Goal: Task Accomplishment & Management: Manage account settings

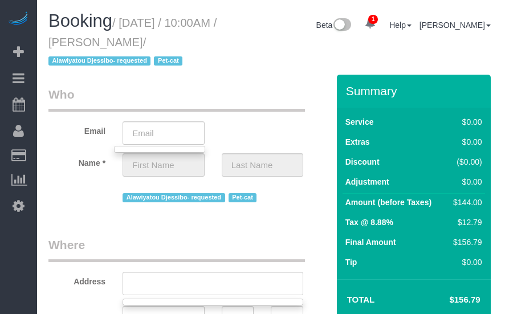
scroll to position [171, 0]
select select "string:stripe-pm_1M6HNe4VGloSiKo7jNum2KDA"
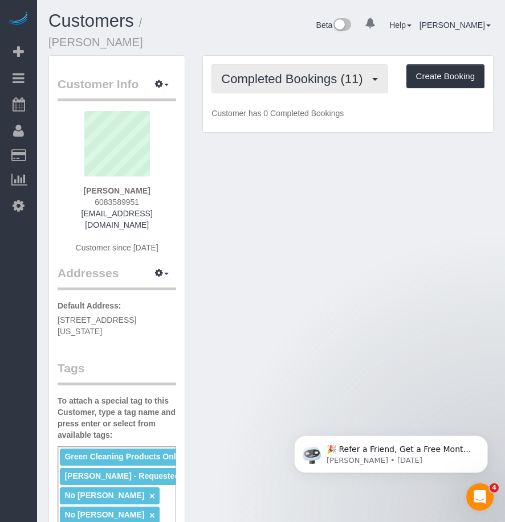
click at [266, 72] on span "Completed Bookings (11)" at bounding box center [294, 79] width 147 height 14
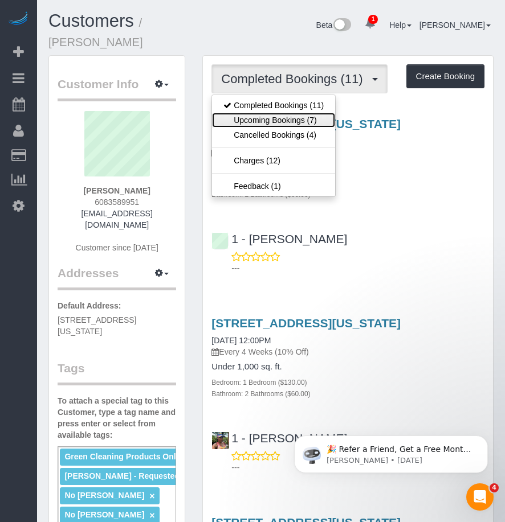
click at [252, 113] on link "Upcoming Bookings (7)" at bounding box center [273, 120] width 123 height 15
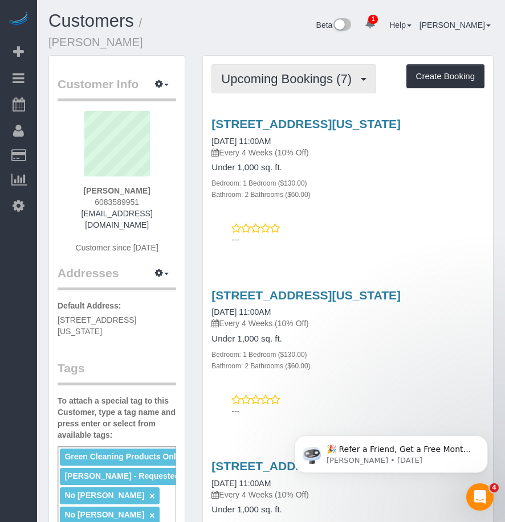
click at [294, 72] on span "Upcoming Bookings (7)" at bounding box center [289, 79] width 136 height 14
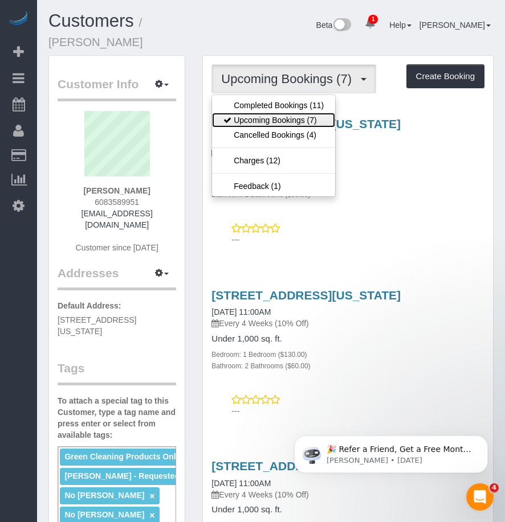
click at [269, 113] on link "Upcoming Bookings (7)" at bounding box center [273, 120] width 123 height 15
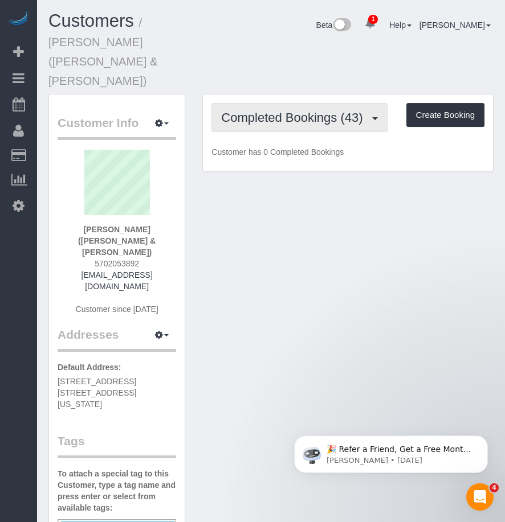
drag, startPoint x: 301, startPoint y: 75, endPoint x: 272, endPoint y: 104, distance: 40.7
click at [301, 110] on span "Completed Bookings (43)" at bounding box center [294, 117] width 147 height 14
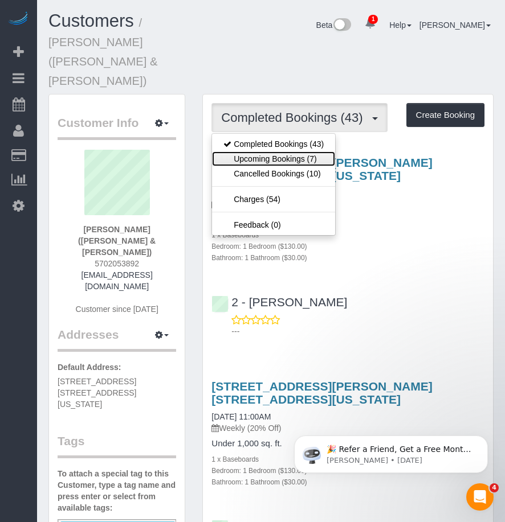
click at [252, 151] on link "Upcoming Bookings (7)" at bounding box center [273, 158] width 123 height 15
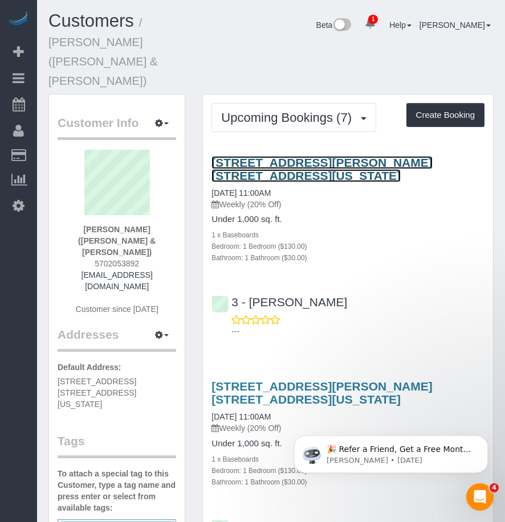
click at [296, 156] on link "200 Chambers Street, Apt. 2p, New York, NY 10007" at bounding box center [321, 169] width 220 height 26
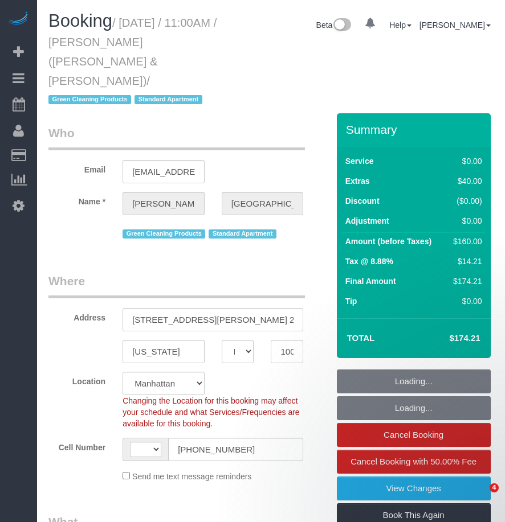
select select "NY"
select select "number:89"
select select "number:90"
select select "number:15"
select select "number:6"
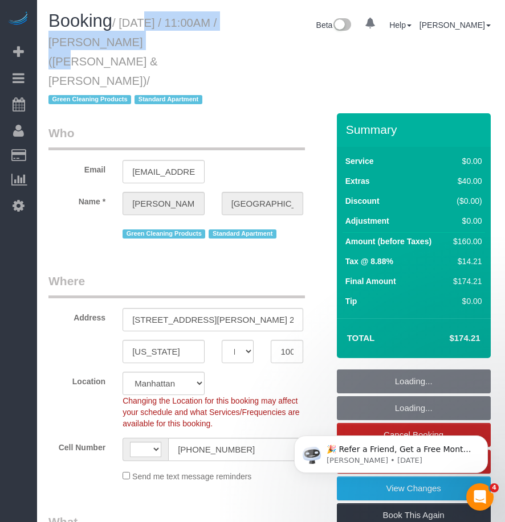
select select "string:[GEOGRAPHIC_DATA]"
select select "string:stripe-pm_1PoAmE4VGloSiKo7yWsxKTvS"
select select "1"
select select "object:893"
select select "spot1"
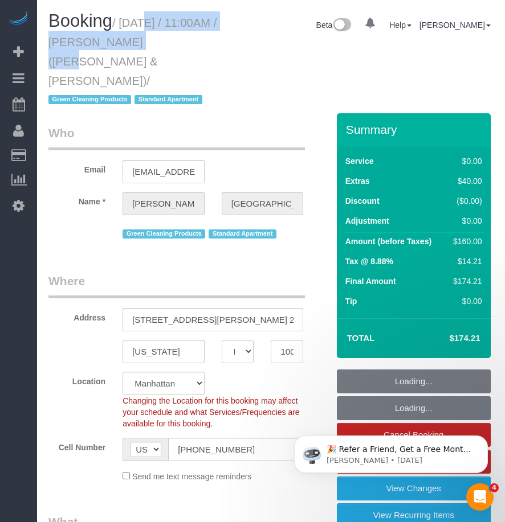
select select "1"
select select "object:1350"
drag, startPoint x: 0, startPoint y: 0, endPoint x: 133, endPoint y: 58, distance: 145.1
click at [133, 58] on small "/ August 22, 2025 / 11:00AM / Andrew Norwich (Kirkland & Ellis) / Green Cleanin…" at bounding box center [132, 62] width 168 height 90
copy small "August 22, 2025 / 11:00AM / Andrew Norwich (Kirkland & Ellis)"
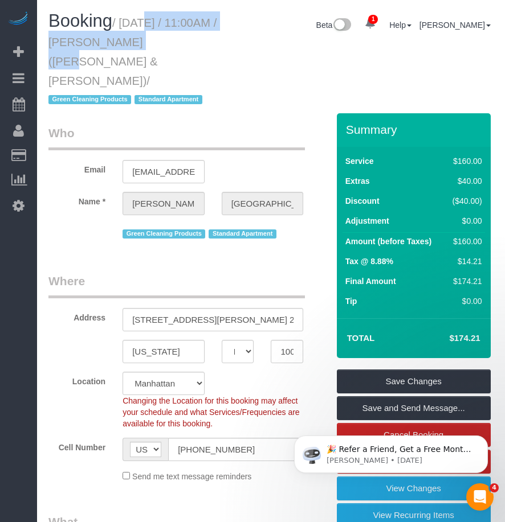
drag, startPoint x: 158, startPoint y: 42, endPoint x: 136, endPoint y: 43, distance: 22.2
click at [158, 43] on small "/ August 22, 2025 / 11:00AM / Andrew Norwich (Kirkland & Ellis) / Green Cleanin…" at bounding box center [132, 62] width 168 height 90
click at [104, 35] on h1 "Booking / August 22, 2025 / 11:00AM / Andrew Norwich (Kirkland & Ellis) / Green…" at bounding box center [135, 59] width 175 height 97
click at [104, 41] on small "/ August 22, 2025 / 11:00AM / Andrew Norwich (Kirkland & Ellis) / Green Cleanin…" at bounding box center [132, 62] width 168 height 90
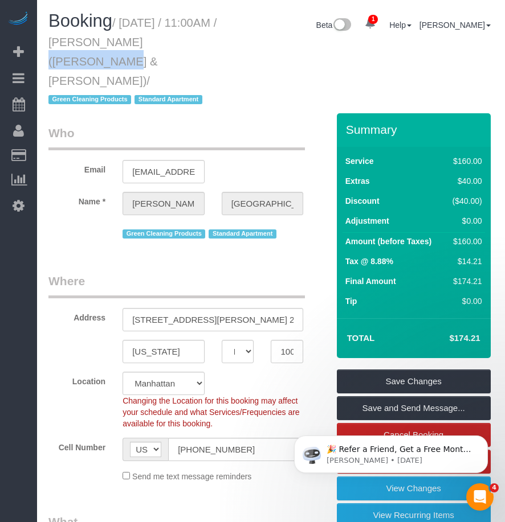
drag, startPoint x: 105, startPoint y: 41, endPoint x: 183, endPoint y: 40, distance: 78.0
click at [183, 40] on small "/ August 22, 2025 / 11:00AM / Andrew Norwich (Kirkland & Ellis) / Green Cleanin…" at bounding box center [132, 62] width 168 height 90
copy small "Andrew Norwich"
click at [119, 23] on small "/ August 22, 2025 / 11:00AM / Andrew Norwich (Kirkland & Ellis) / Green Cleanin…" at bounding box center [132, 62] width 168 height 90
drag, startPoint x: 108, startPoint y: 42, endPoint x: 175, endPoint y: 36, distance: 67.4
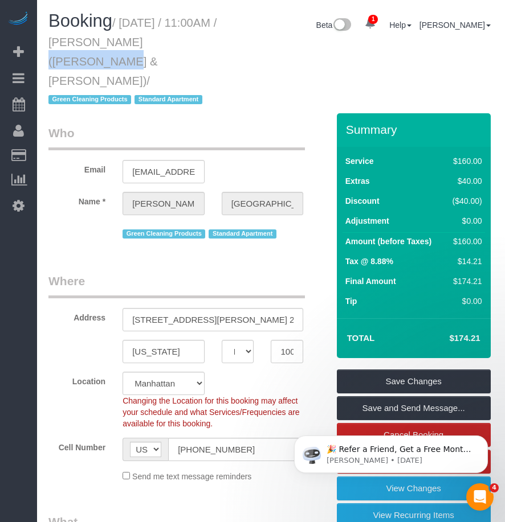
click at [175, 36] on small "/ August 22, 2025 / 11:00AM / Andrew Norwich (Kirkland & Ellis) / Green Cleanin…" at bounding box center [132, 62] width 168 height 90
drag, startPoint x: 175, startPoint y: 36, endPoint x: 86, endPoint y: 36, distance: 88.8
click at [84, 36] on small "/ August 22, 2025 / 11:00AM / Andrew Norwich (Kirkland & Ellis) / Green Cleanin…" at bounding box center [132, 62] width 168 height 90
drag, startPoint x: 103, startPoint y: 42, endPoint x: 215, endPoint y: 42, distance: 112.2
click at [215, 42] on h1 "Booking / August 22, 2025 / 11:00AM / Andrew Norwich (Kirkland & Ellis) / Green…" at bounding box center [135, 59] width 175 height 97
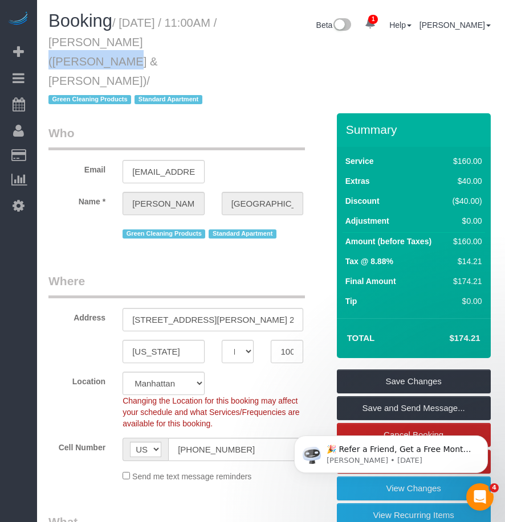
copy small "Andrew Norwich"
click at [136, 31] on h1 "Booking / August 22, 2025 / 11:00AM / Andrew Norwich (Kirkland & Ellis) / Green…" at bounding box center [135, 59] width 175 height 97
click at [125, 20] on small "/ August 22, 2025 / 11:00AM / Andrew Norwich (Kirkland & Ellis) / Green Cleanin…" at bounding box center [132, 62] width 168 height 90
drag, startPoint x: 125, startPoint y: 20, endPoint x: 133, endPoint y: 55, distance: 35.0
click at [133, 55] on h1 "Booking / August 22, 2025 / 11:00AM / Andrew Norwich (Kirkland & Ellis) / Green…" at bounding box center [135, 59] width 175 height 97
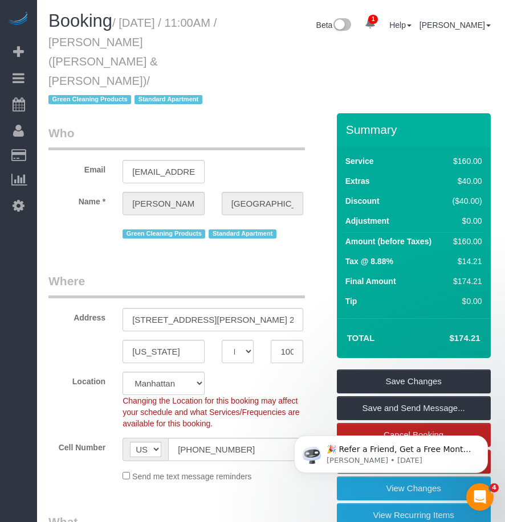
copy small "August 22, 2025 / 11:00AM / Andrew Norwich (Kirkland & Ellis)"
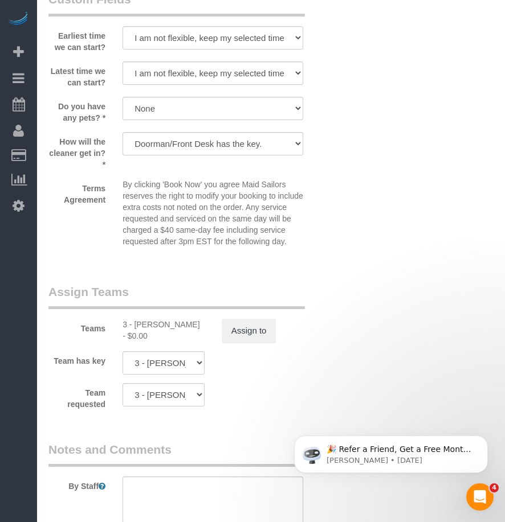
scroll to position [1594, 0]
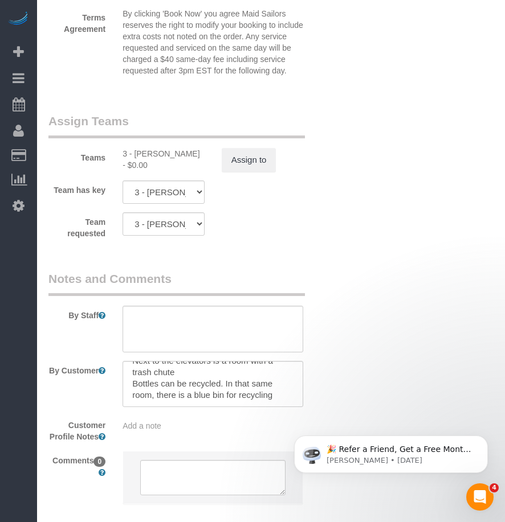
click at [149, 148] on div "3 - Mariama Diallo - $0.00" at bounding box center [163, 159] width 82 height 23
copy div "Mariama"
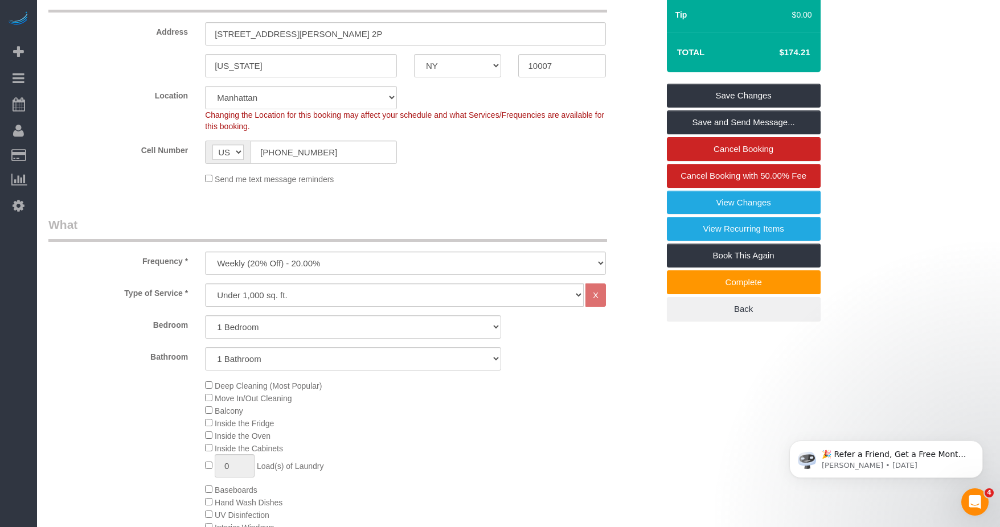
scroll to position [0, 0]
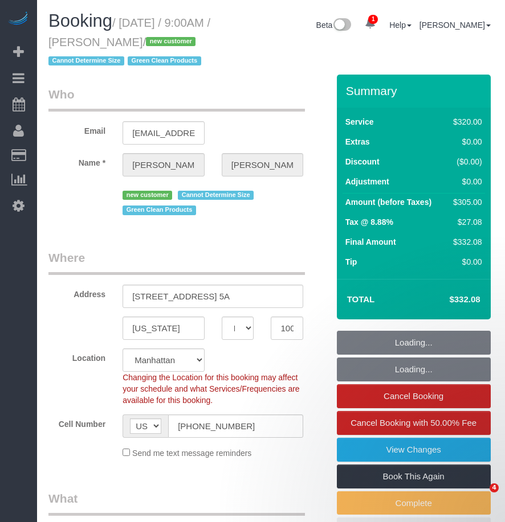
select select "NY"
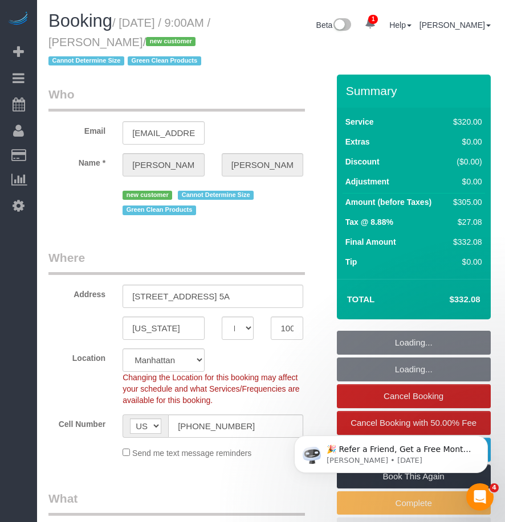
select select "string:stripe-pm_1RxZ9f4VGloSiKo7g3joOv9v"
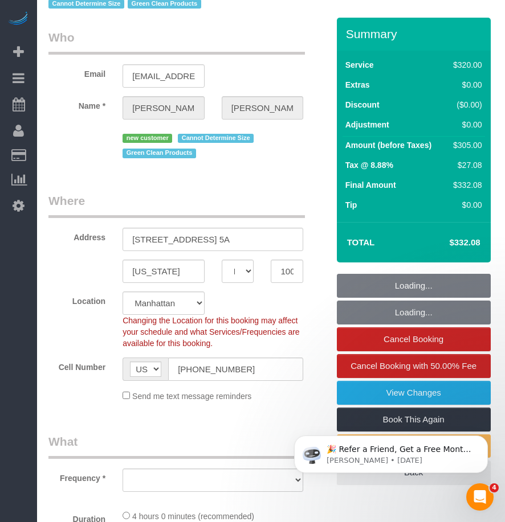
scroll to position [114, 0]
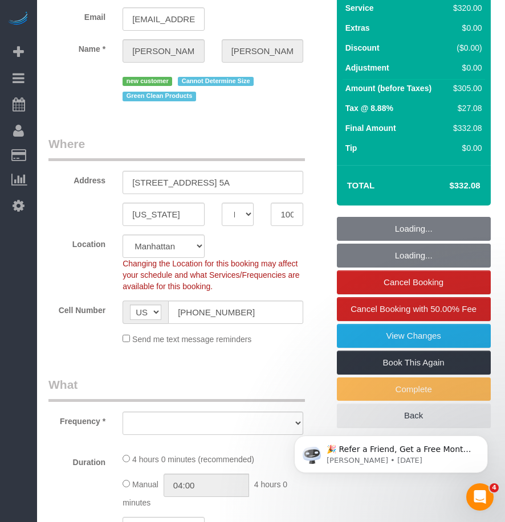
select select "object:643"
select select "spot1"
select select "number:89"
select select "number:72"
select select "number:15"
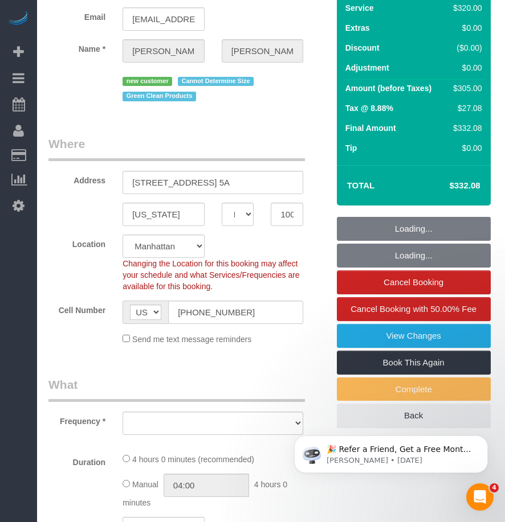
select select "number:5"
select select "240"
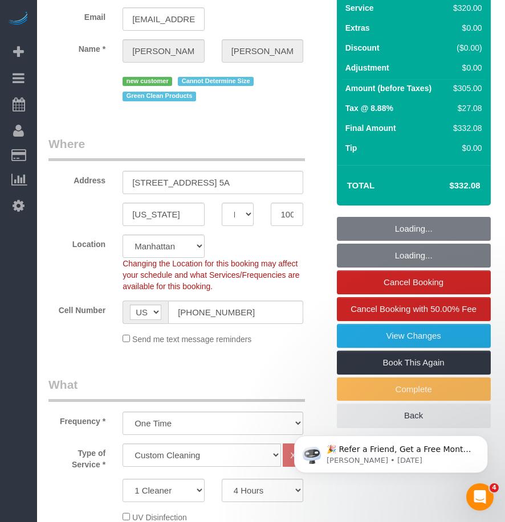
select select "object:1339"
click at [213, 324] on input "[PHONE_NUMBER]" at bounding box center [235, 312] width 135 height 23
click at [213, 324] on input "(617) 851-3915" at bounding box center [235, 312] width 135 height 23
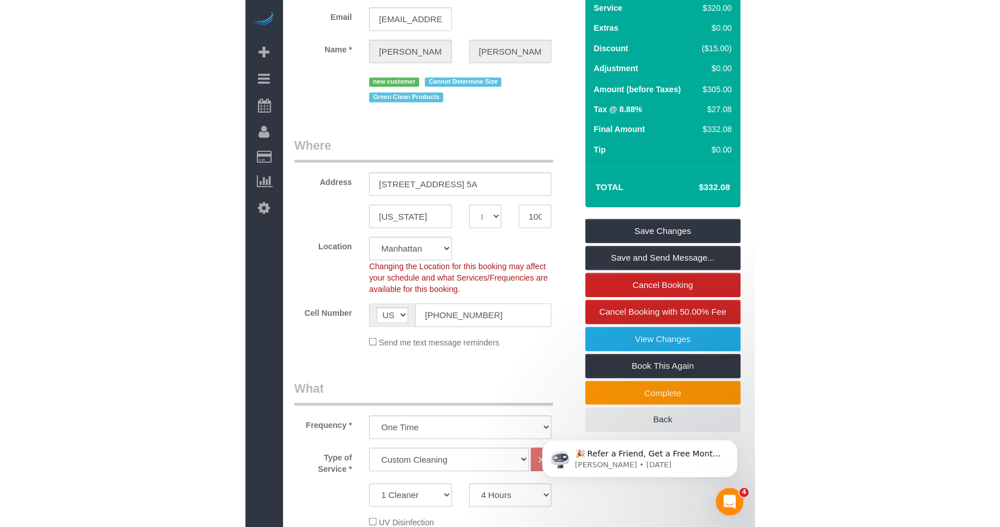
scroll to position [285, 0]
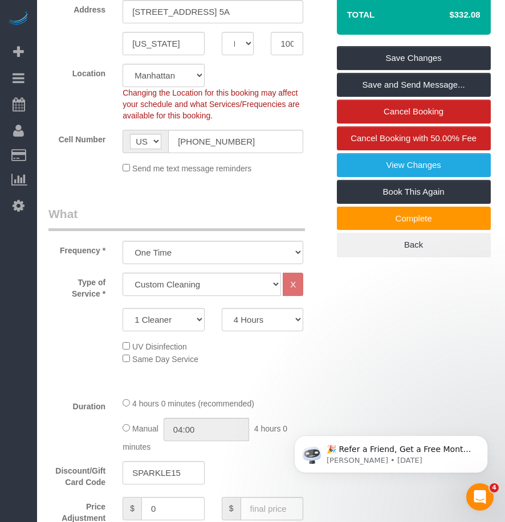
drag, startPoint x: 174, startPoint y: 218, endPoint x: 202, endPoint y: 195, distance: 35.9
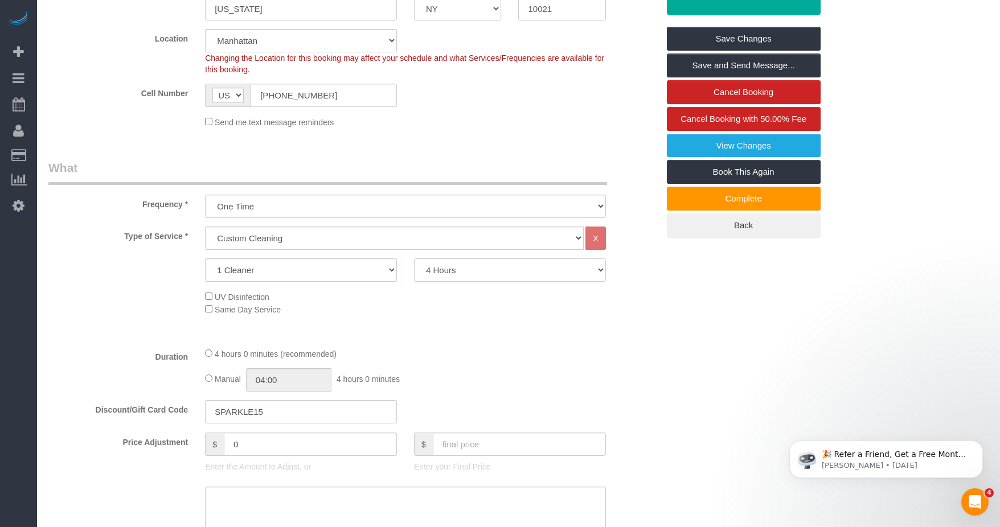
click at [496, 268] on select "2 Hours 2.5 Hours 3 Hours 3.5 Hours 4 Hours 4.5 Hours 5 Hours 5.5 Hours 6 Hours…" at bounding box center [510, 270] width 192 height 23
click at [474, 266] on select "2 Hours 2.5 Hours 3 Hours 3.5 Hours 4 Hours 4.5 Hours 5 Hours 5.5 Hours 6 Hours…" at bounding box center [510, 270] width 192 height 23
select select "300"
click at [414, 259] on select "2 Hours 2.5 Hours 3 Hours 3.5 Hours 4 Hours 4.5 Hours 5 Hours 5.5 Hours 6 Hours…" at bounding box center [510, 270] width 192 height 23
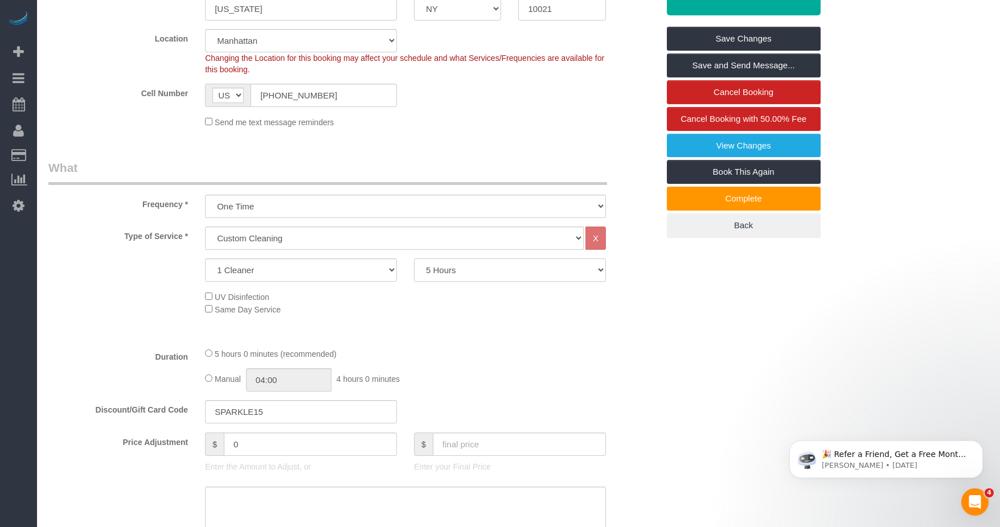
select select "spot43"
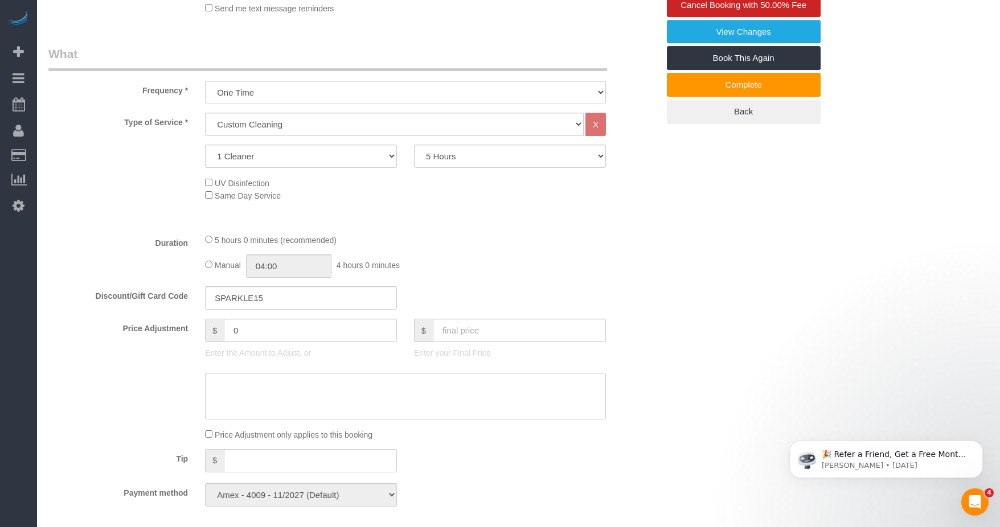
click at [504, 322] on div "Who Email leaad@aol.com Name * Eleanor Adams new customer Cannot Determine Size…" at bounding box center [518, 496] width 940 height 1678
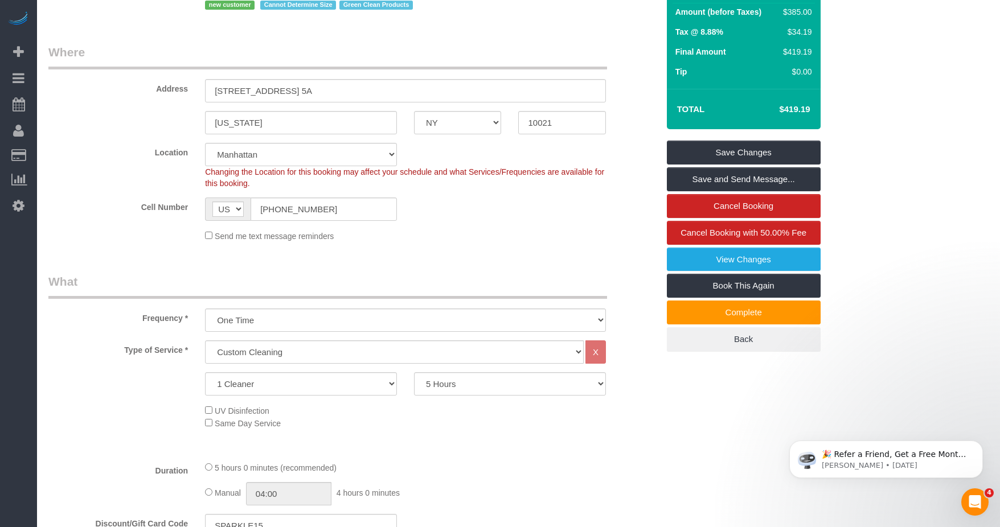
scroll to position [114, 0]
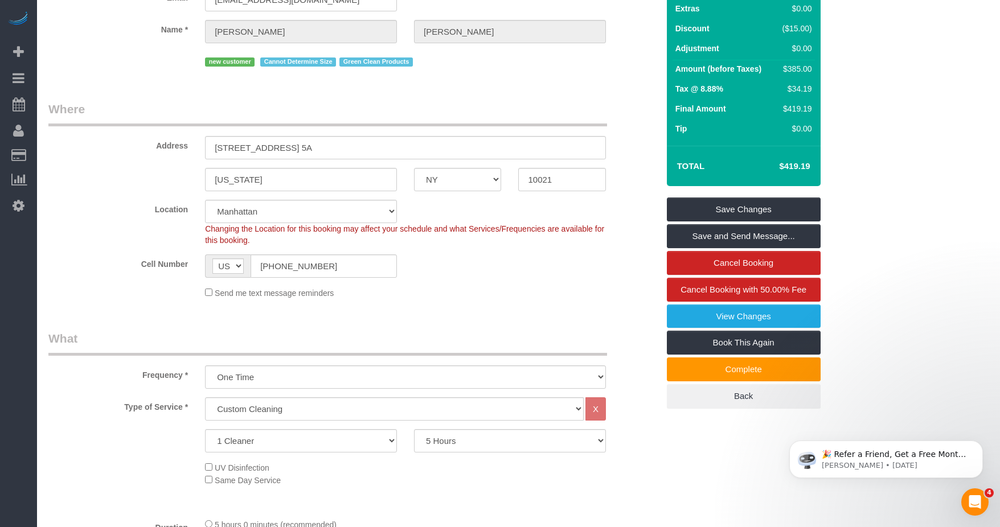
click at [504, 274] on div "Cell Number AF AL DZ AD AO AI AQ AG AR AM AW AU AT AZ BS BH BD BB BY BE BZ BJ B…" at bounding box center [353, 266] width 627 height 23
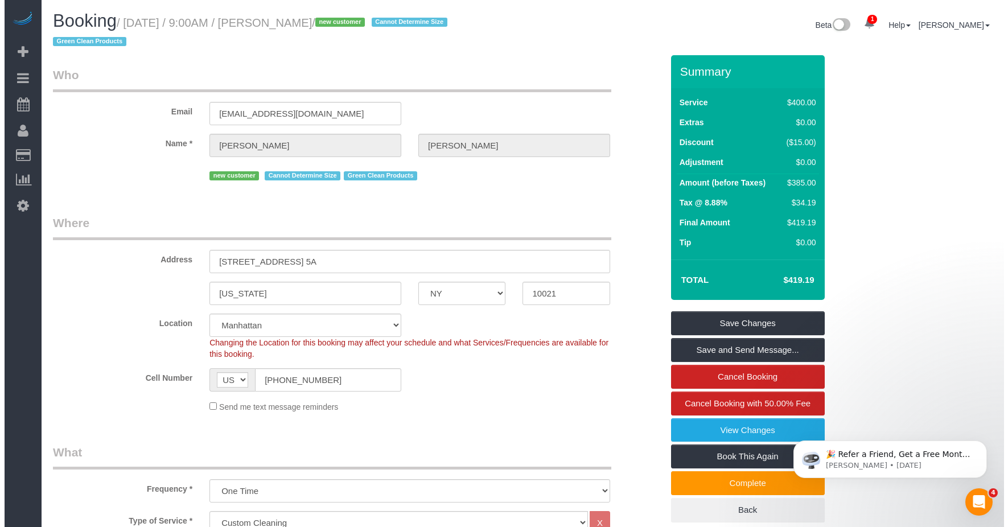
scroll to position [57, 0]
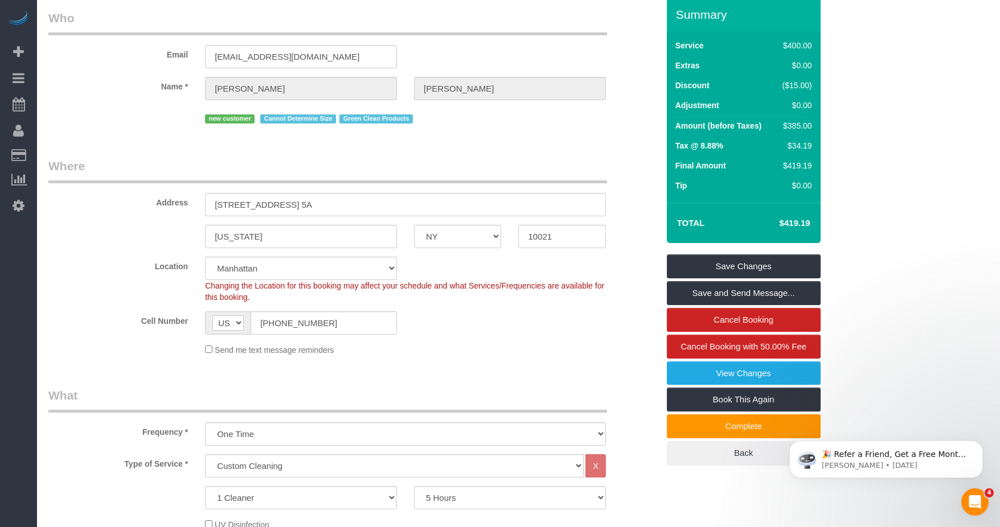
click at [115, 115] on div "new customer Cannot Determine Size Green Clean Products" at bounding box center [353, 118] width 627 height 18
click at [504, 220] on h4 "$419.19" at bounding box center [777, 224] width 65 height 10
copy div "$419.19 Save Changes Save and Send Message... Cancel Booking Cancel Booking wit…"
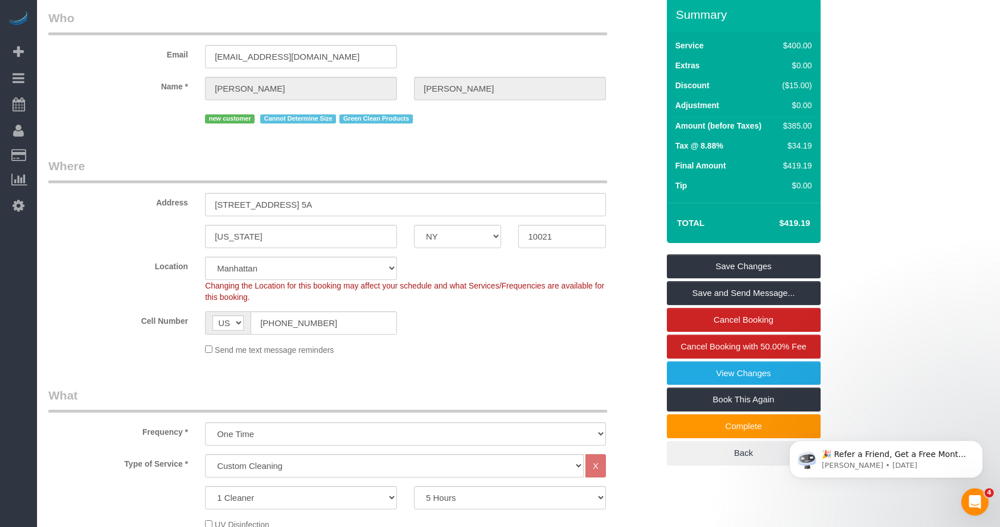
click at [504, 204] on div "Total $419.19" at bounding box center [744, 223] width 154 height 40
click at [504, 293] on link "Save and Send Message..." at bounding box center [744, 293] width 154 height 24
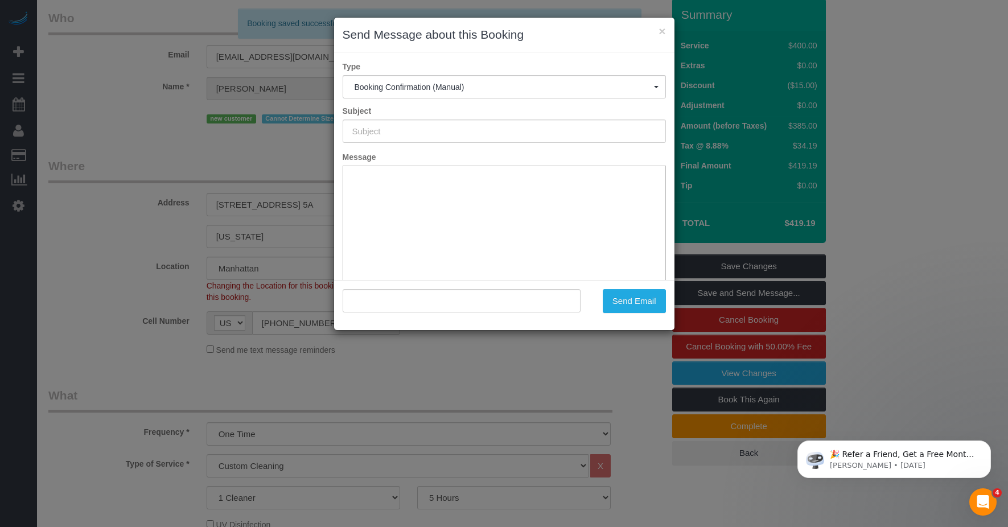
scroll to position [0, 0]
type input "Cleaning Confirmed for 08/22/2025 at 9:00am"
type input ""Eleanor Adams" <leaad@aol.com>"
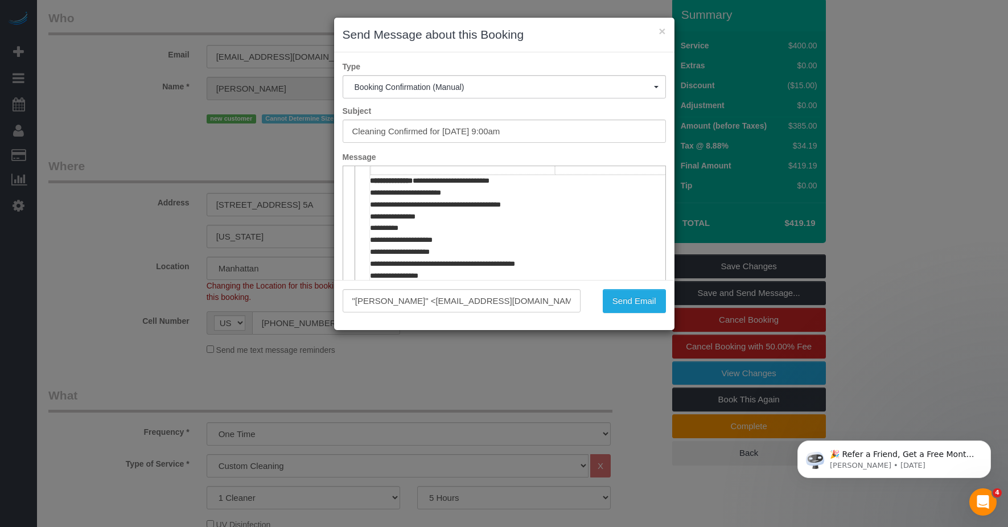
scroll to position [456, 0]
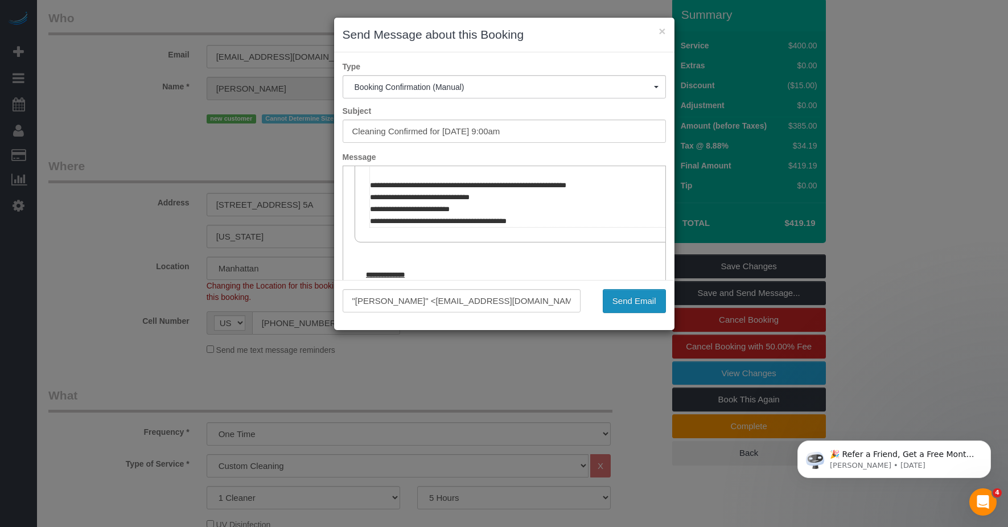
click at [504, 306] on button "Send Email" at bounding box center [634, 301] width 63 height 24
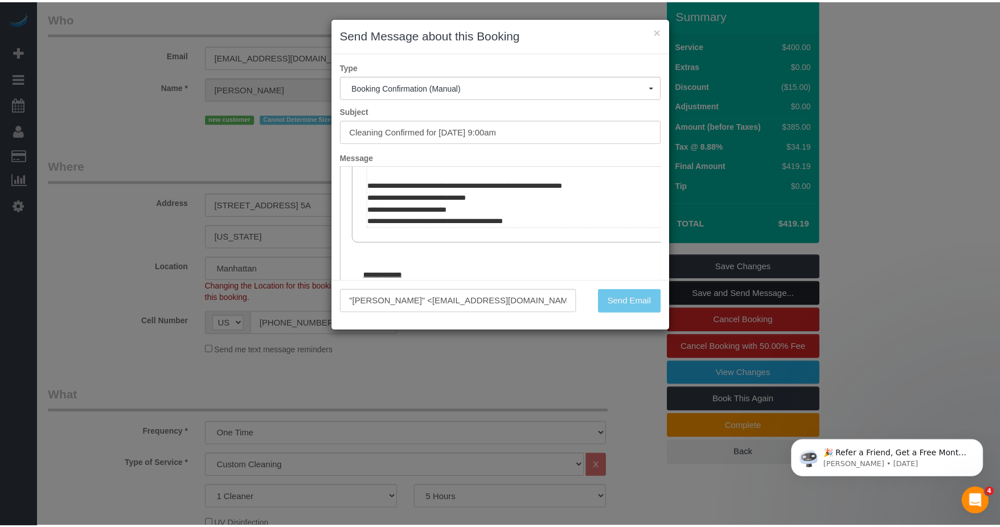
scroll to position [98, 0]
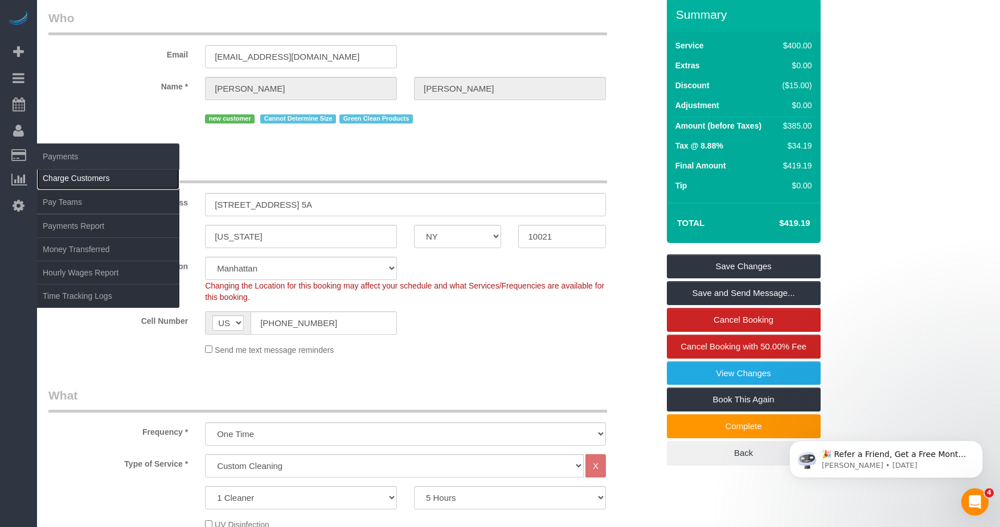
click at [69, 172] on link "Charge Customers" at bounding box center [108, 178] width 142 height 23
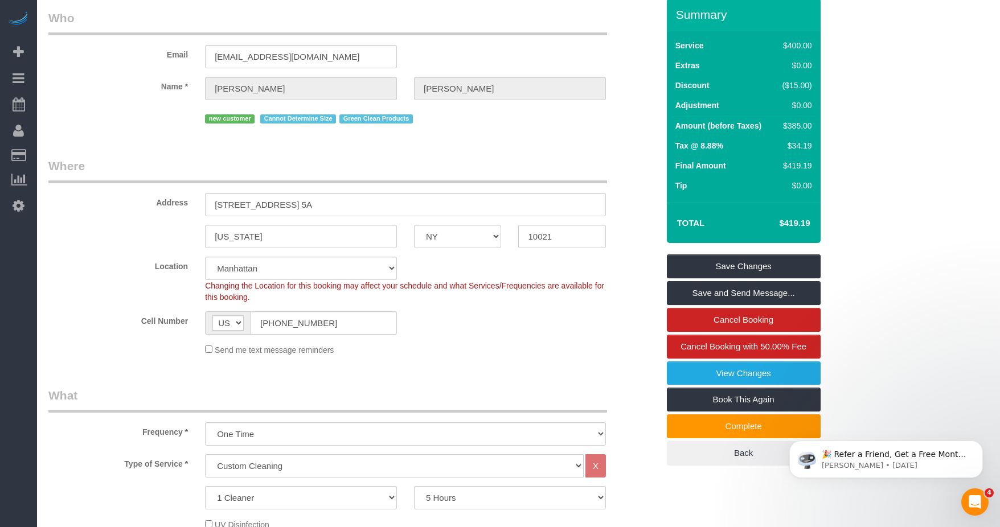
select select
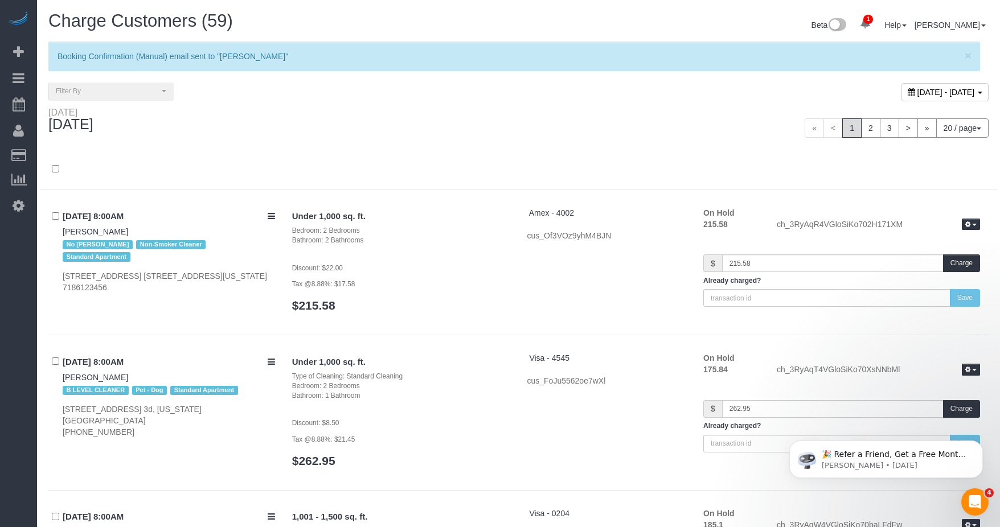
click at [504, 124] on div "« < 1 2 3 > » 20 / page 10 / page 20 / page 30 / page 40 / page 50 / page 100 /…" at bounding box center [758, 127] width 462 height 19
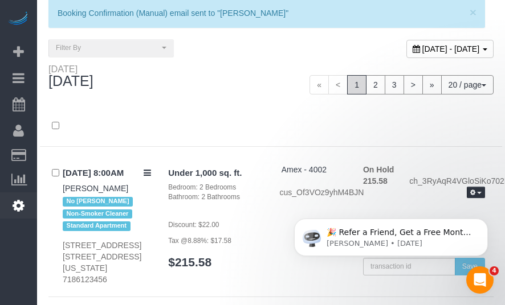
scroll to position [114, 0]
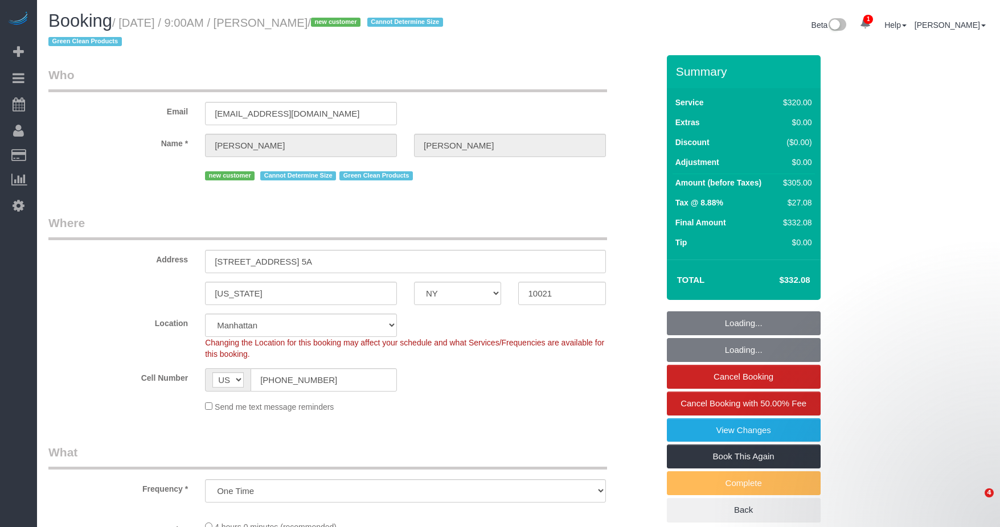
select select "NY"
select select "number:89"
select select "number:72"
select select "number:15"
select select "number:5"
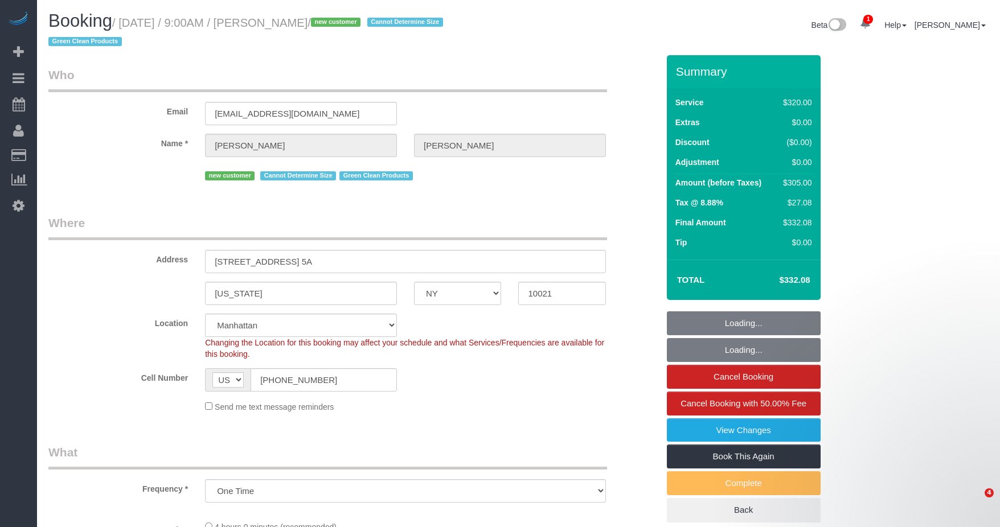
select select "spot1"
select select "240"
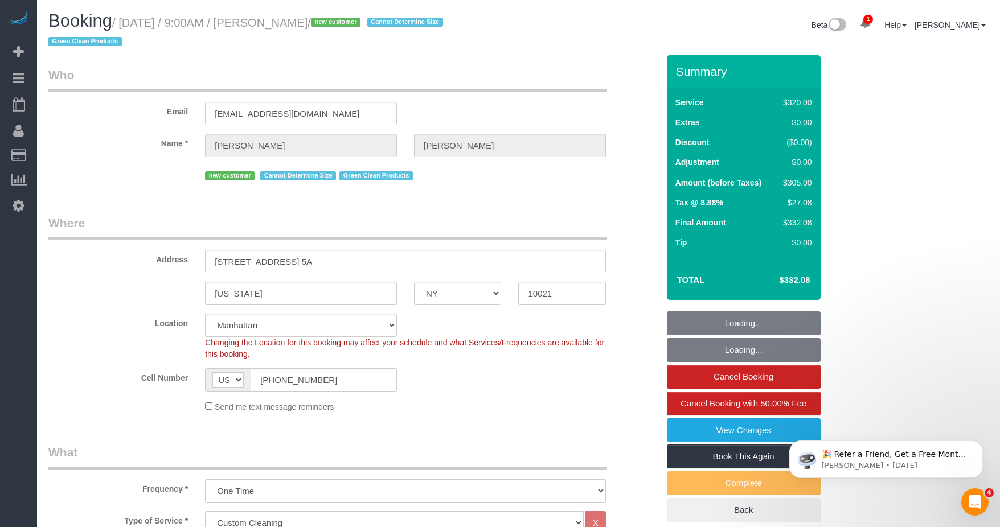
click at [784, 280] on h4 "$332.08" at bounding box center [777, 281] width 65 height 10
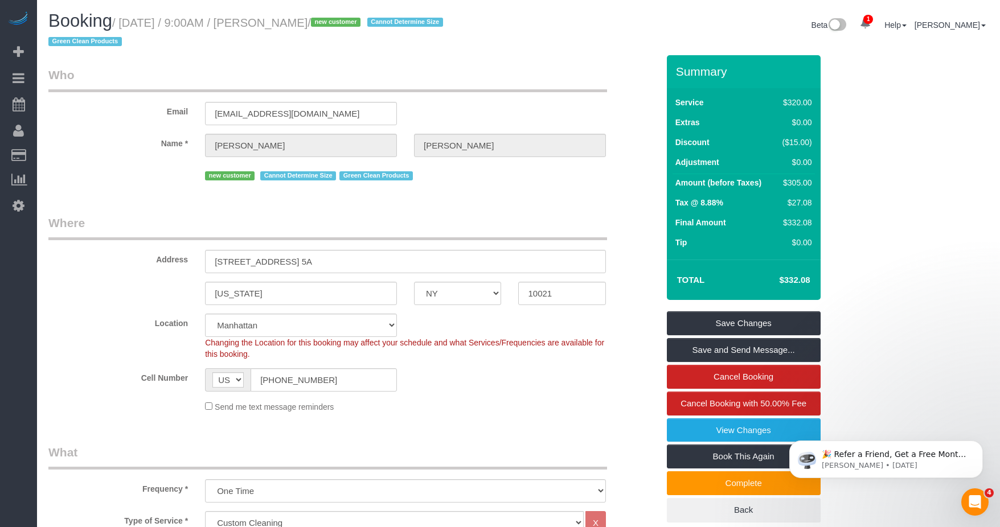
click at [784, 279] on h4 "$332.08" at bounding box center [777, 281] width 65 height 10
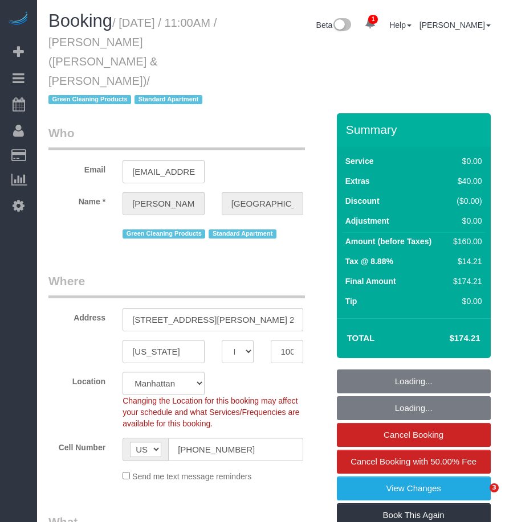
select select "NY"
select select "string:stripe-pm_1PoAmE4VGloSiKo7yWsxKTvS"
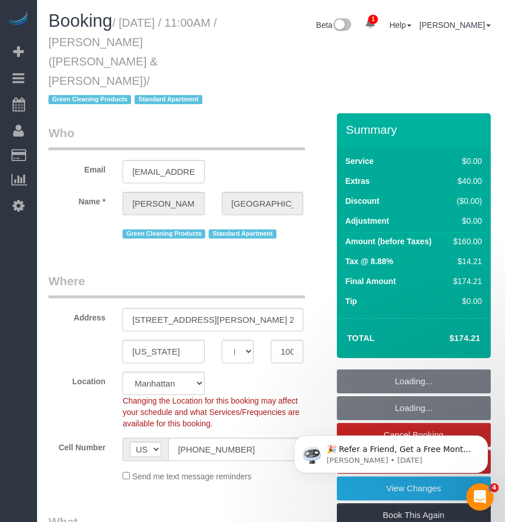
select select "object:788"
select select "spot1"
select select "number:89"
select select "number:90"
select select "number:15"
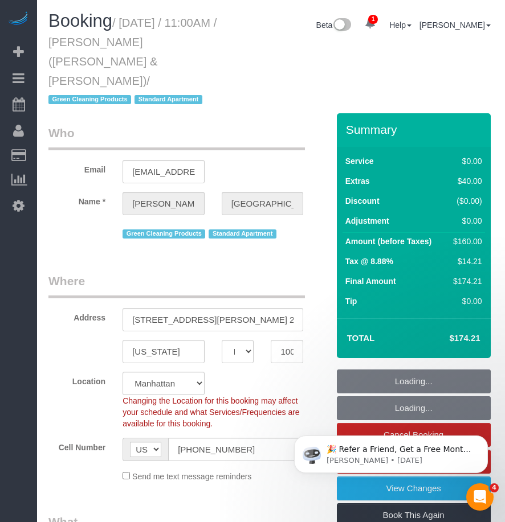
select select "number:6"
select select "1"
select select "object:1314"
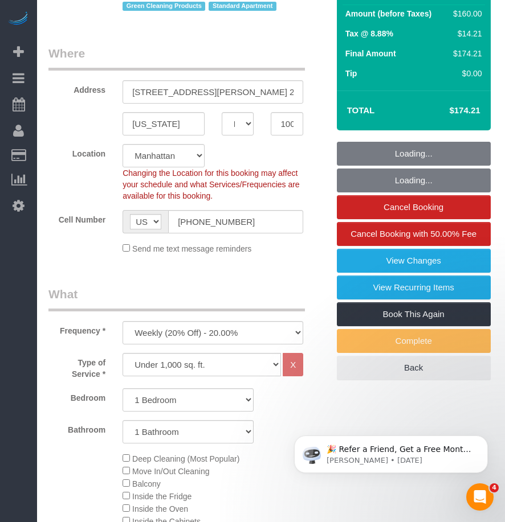
select select "1"
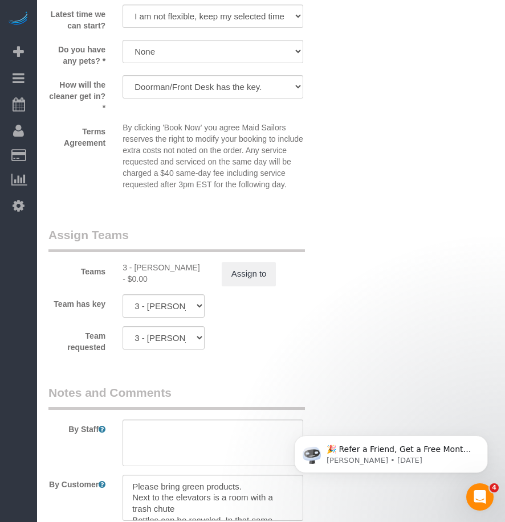
scroll to position [1651, 0]
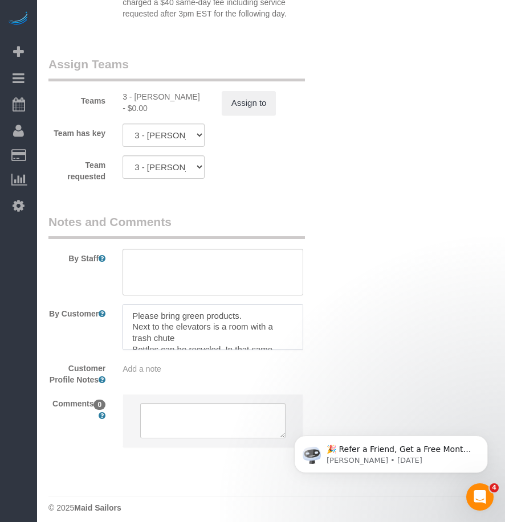
click at [255, 311] on textarea at bounding box center [212, 327] width 181 height 47
click at [278, 320] on textarea at bounding box center [212, 327] width 181 height 47
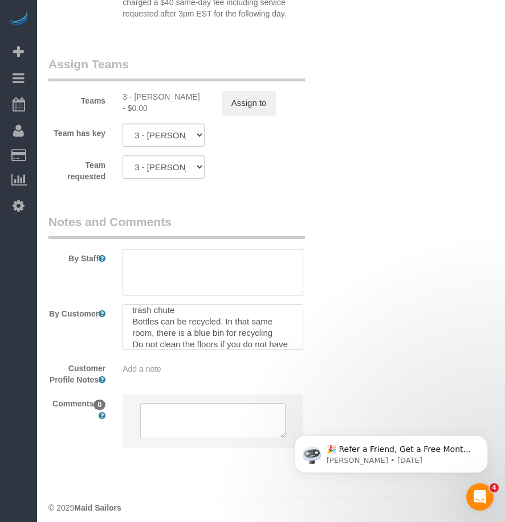
scroll to position [39, 0]
type textarea "Please bring green products. Next to the elevators is a room with a trash chute…"
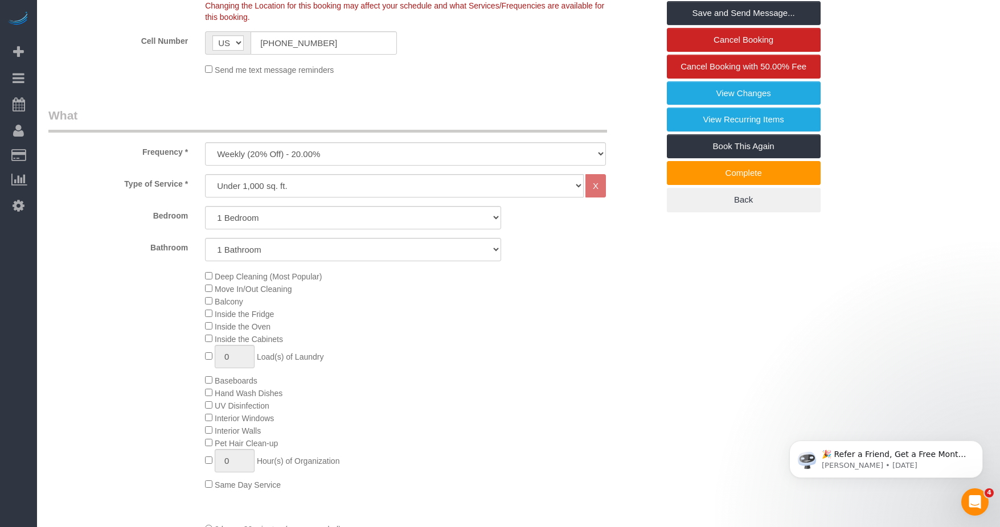
scroll to position [109, 0]
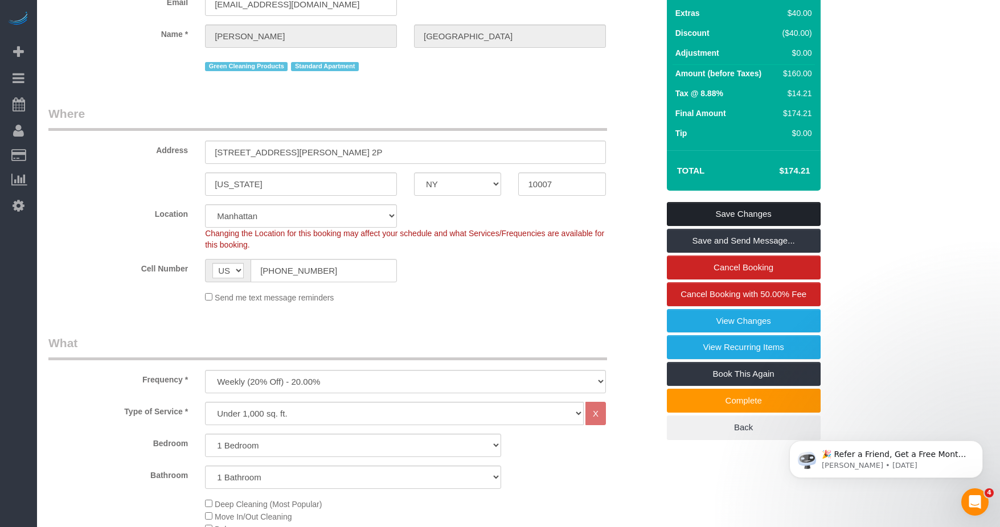
click at [504, 218] on link "Save Changes" at bounding box center [744, 214] width 154 height 24
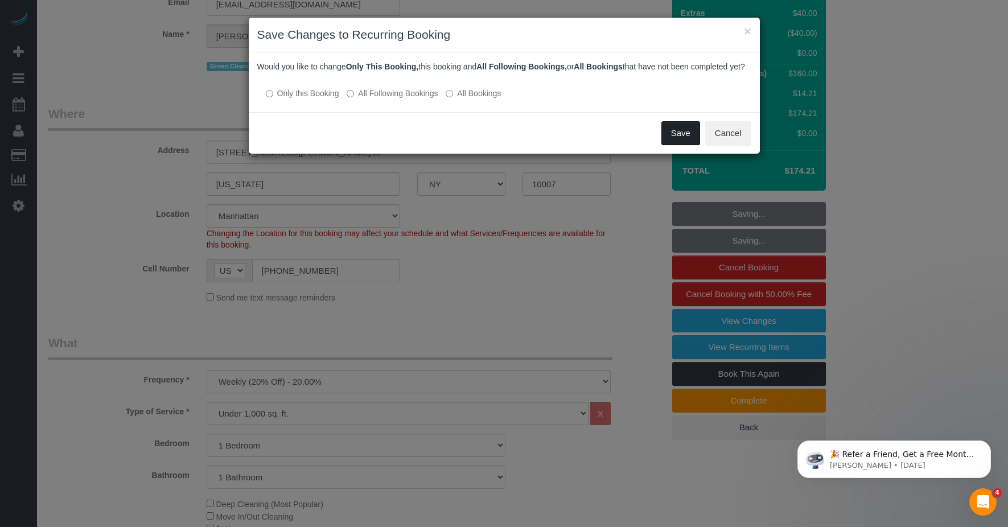
click at [504, 145] on button "Save" at bounding box center [681, 133] width 39 height 24
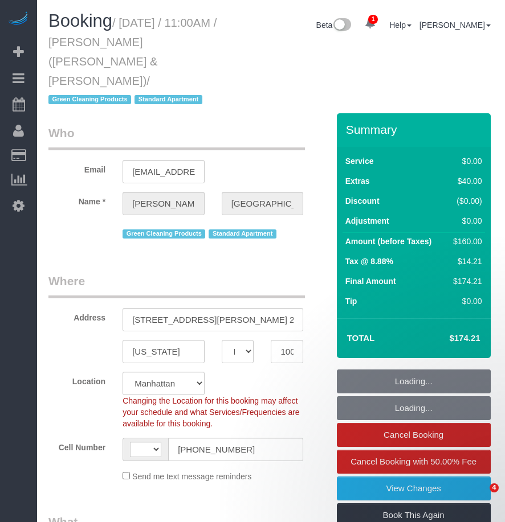
select select "NY"
select select "number:89"
select select "number:90"
select select "number:15"
select select "number:6"
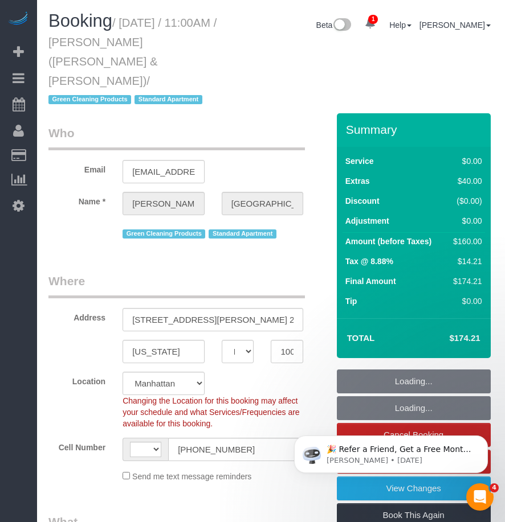
select select "object:650"
select select "string:[GEOGRAPHIC_DATA]"
select select "string:stripe-pm_1PoAmE4VGloSiKo7yWsxKTvS"
select select "1"
select select "spot1"
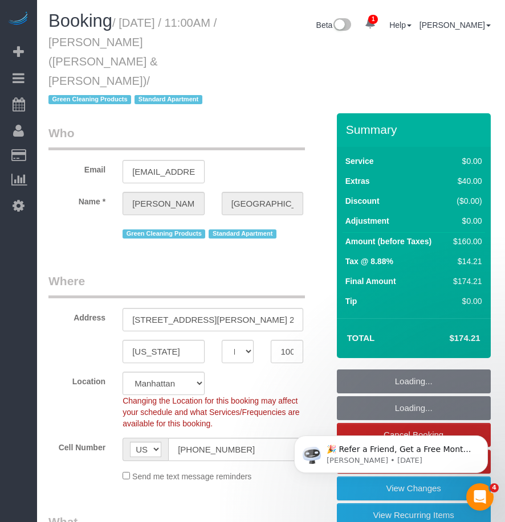
select select "1"
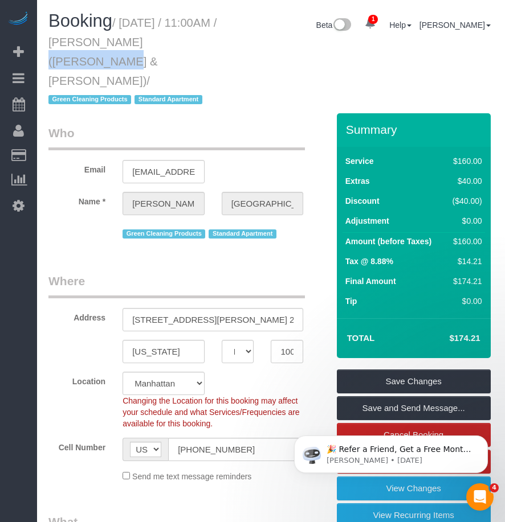
drag, startPoint x: 103, startPoint y: 39, endPoint x: 200, endPoint y: 43, distance: 96.9
click at [200, 43] on h1 "Booking / [DATE] / 11:00AM / [PERSON_NAME] ([PERSON_NAME] & [PERSON_NAME]) / Gr…" at bounding box center [135, 59] width 175 height 97
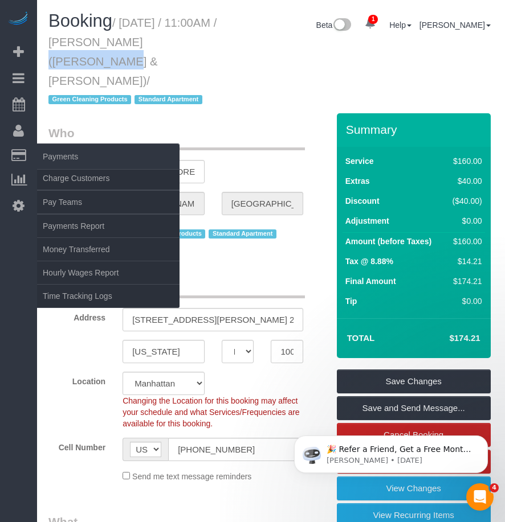
copy small "[PERSON_NAME]"
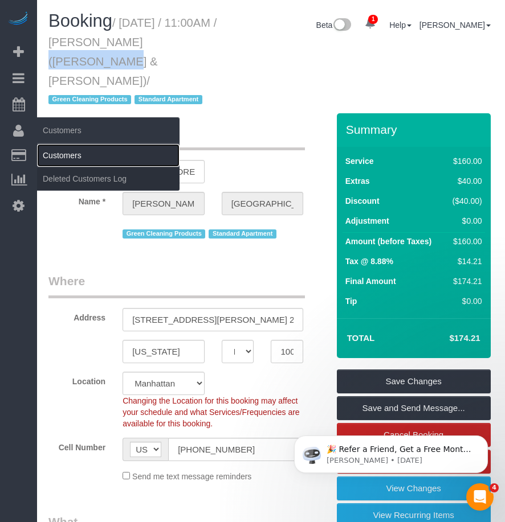
drag, startPoint x: 67, startPoint y: 154, endPoint x: 74, endPoint y: 155, distance: 6.9
click at [67, 154] on link "Customers" at bounding box center [108, 155] width 142 height 23
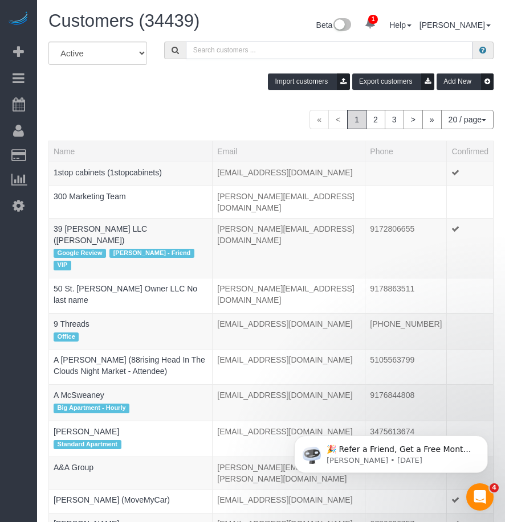
click at [224, 51] on input "text" at bounding box center [329, 51] width 286 height 18
paste input "[PERSON_NAME]"
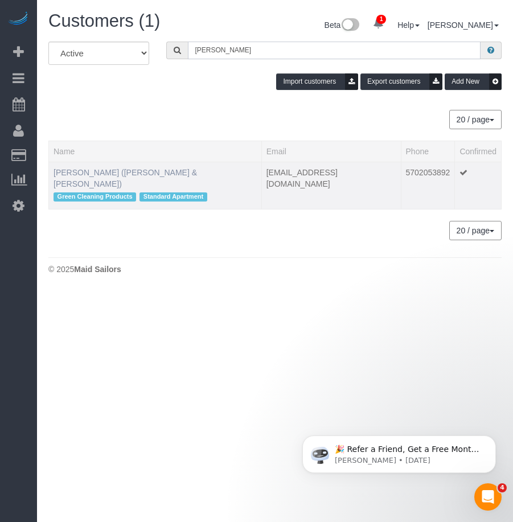
type input "[PERSON_NAME]"
click at [95, 172] on link "[PERSON_NAME] ([PERSON_NAME] & [PERSON_NAME])" at bounding box center [125, 178] width 143 height 20
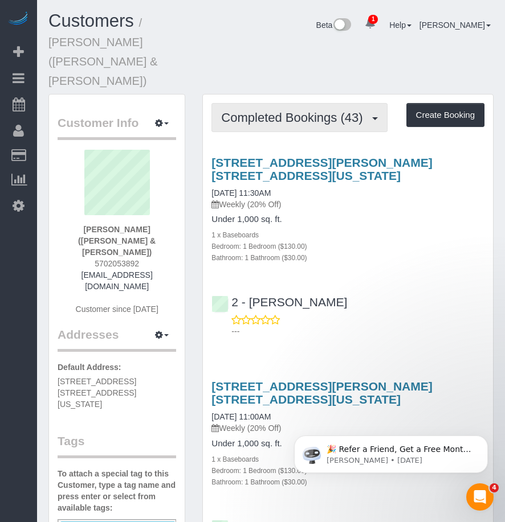
click at [306, 110] on span "Completed Bookings (43)" at bounding box center [294, 117] width 147 height 14
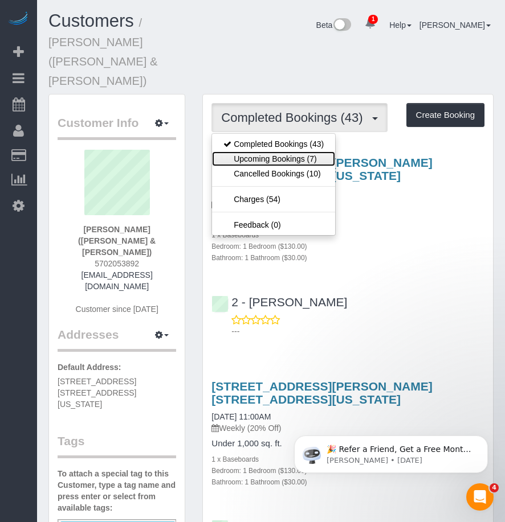
click at [266, 151] on link "Upcoming Bookings (7)" at bounding box center [273, 158] width 123 height 15
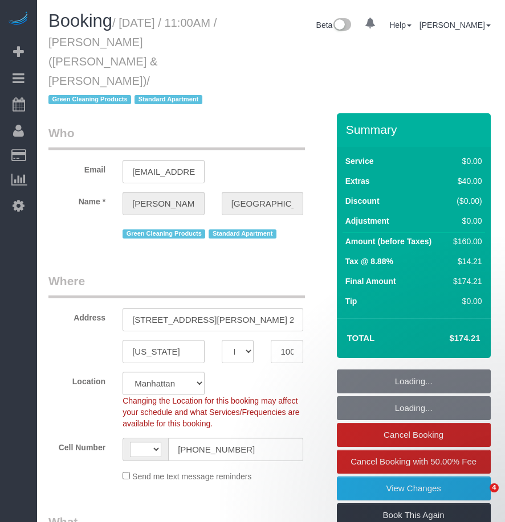
select select "NY"
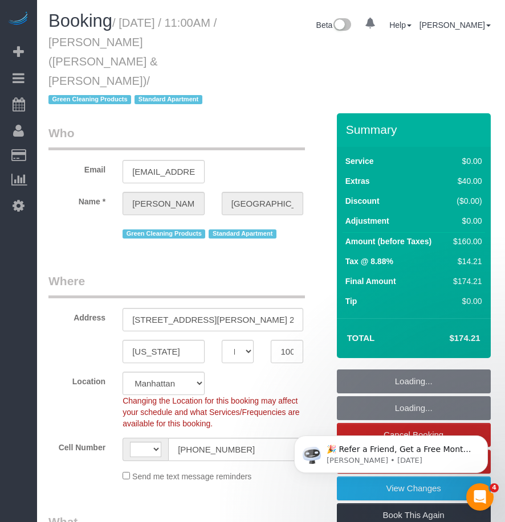
select select "string:stripe-pm_1PoAmE4VGloSiKo7yWsxKTvS"
select select "1"
select select "number:89"
select select "number:90"
select select "number:15"
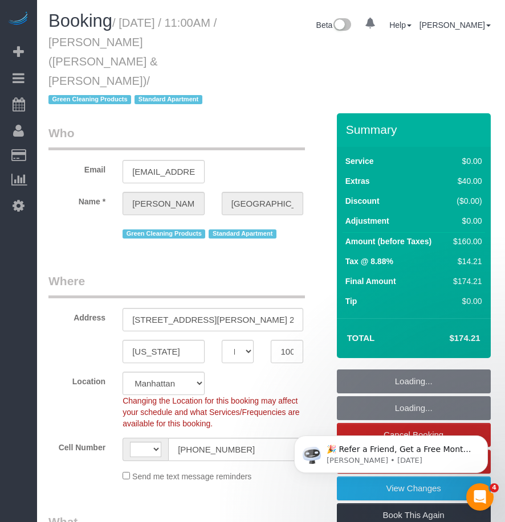
select select "number:6"
select select "string:[GEOGRAPHIC_DATA]"
select select "object:893"
select select "spot1"
select select "1"
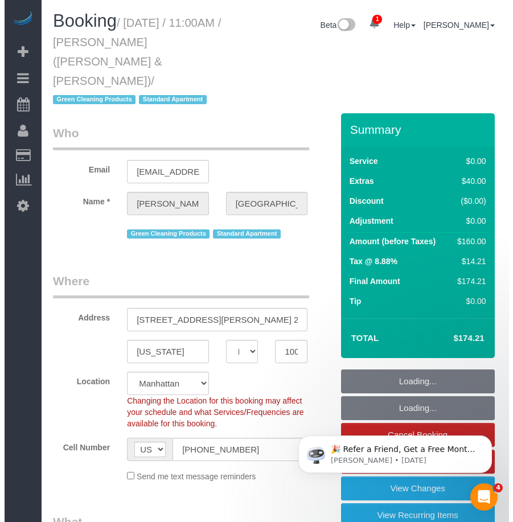
scroll to position [114, 0]
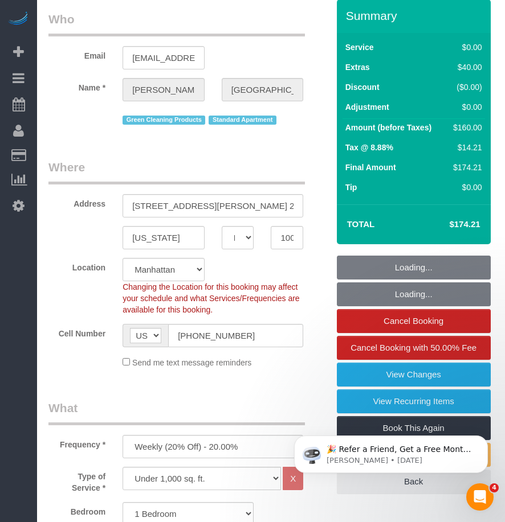
select select "object:1350"
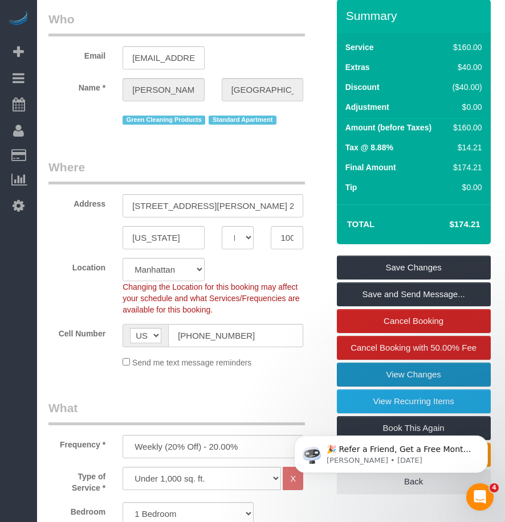
click at [379, 363] on link "View Changes" at bounding box center [414, 375] width 154 height 24
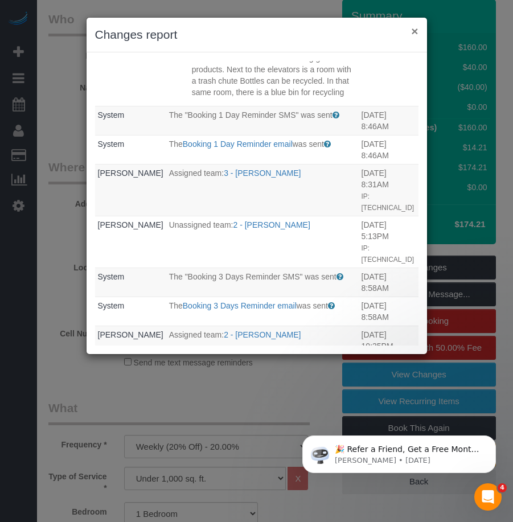
click at [416, 28] on button "×" at bounding box center [414, 31] width 7 height 12
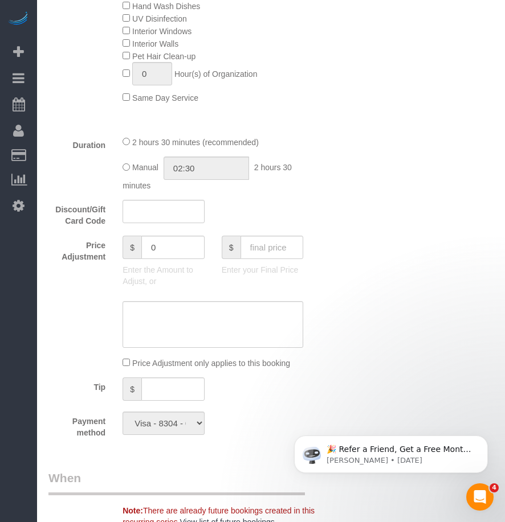
scroll to position [1082, 0]
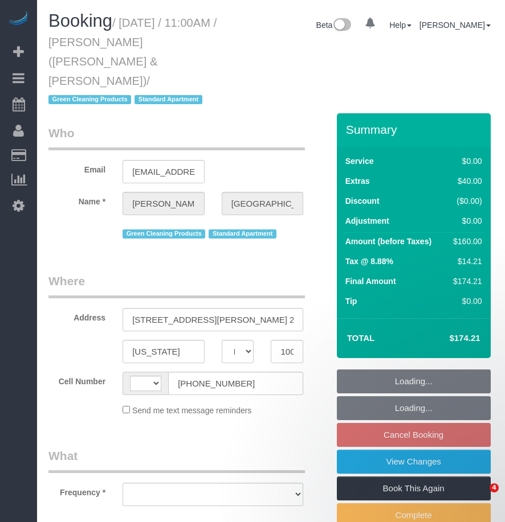
select select "NY"
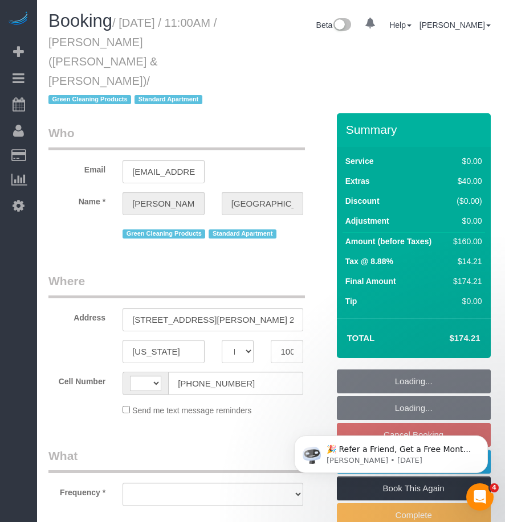
select select "object:383"
select select "1"
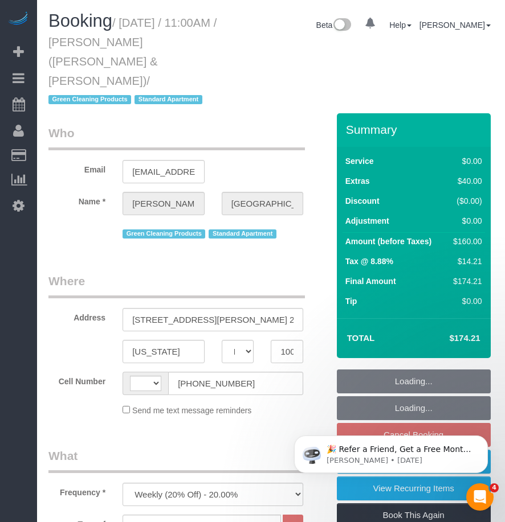
select select "string:[GEOGRAPHIC_DATA]"
select select "number:89"
select select "number:90"
select select "number:15"
select select "number:6"
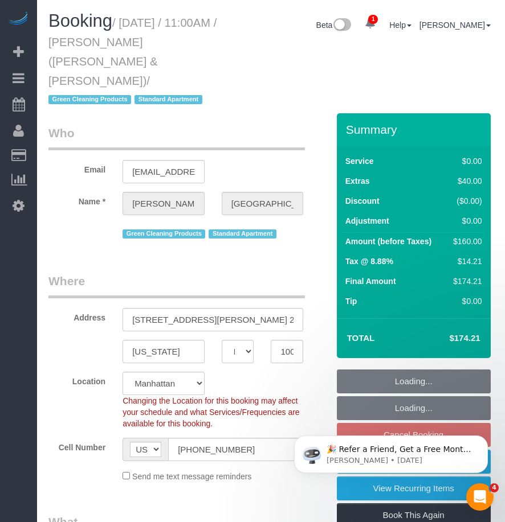
select select "string:stripe-pm_1PoAmE4VGloSiKo7yWsxKTvS"
select select "spot4"
select select "object:1307"
select select "1"
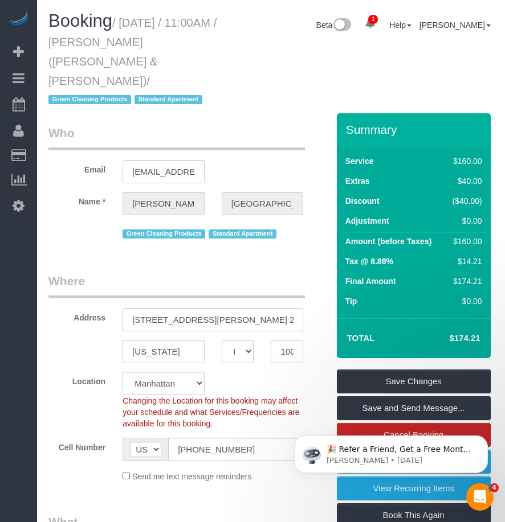
scroll to position [228, 0]
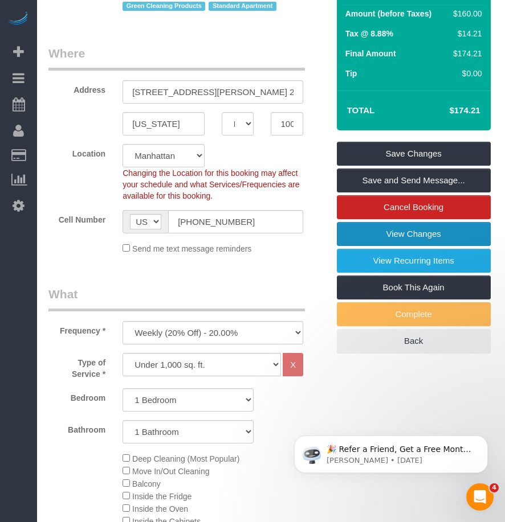
click at [368, 222] on link "View Changes" at bounding box center [414, 234] width 154 height 24
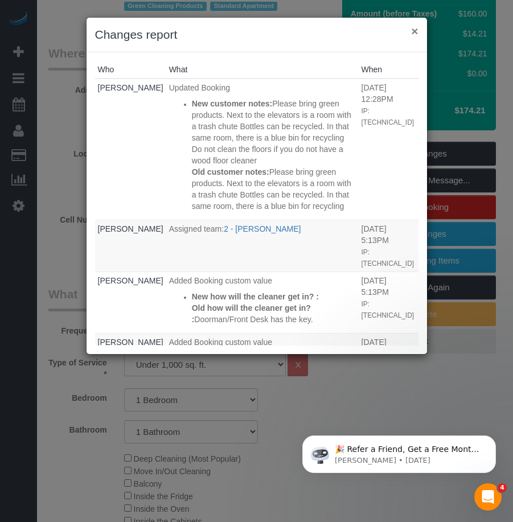
click at [418, 32] on button "×" at bounding box center [414, 31] width 7 height 12
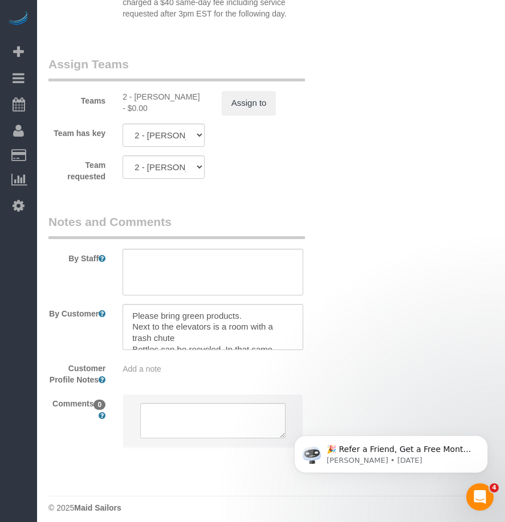
scroll to position [46, 0]
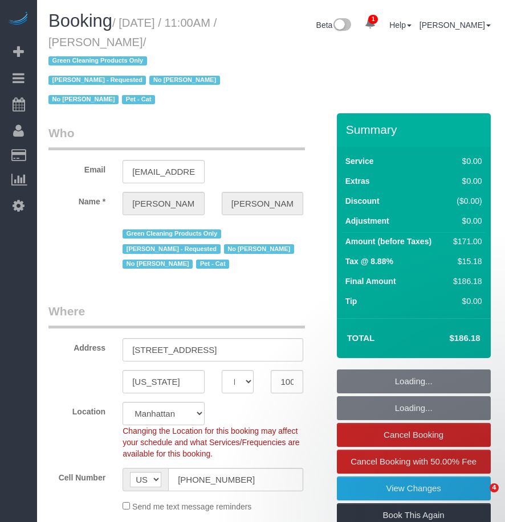
select select "NY"
select select "number:89"
select select "number:90"
select select "number:14"
select select "number:5"
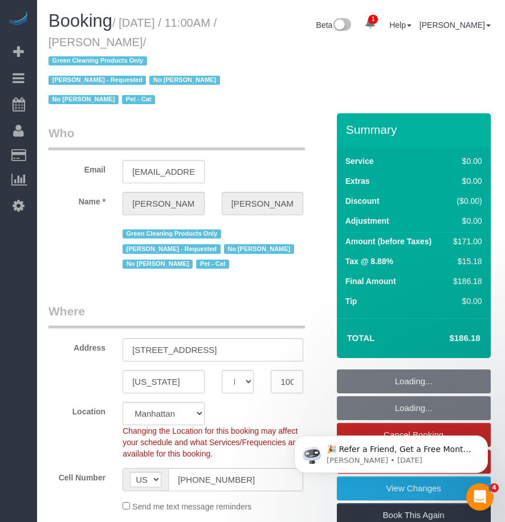
select select "object:794"
select select "string:stripe-pm_1N747P4VGloSiKo741cZNSX2"
select select "spot1"
select select "1"
select select "2"
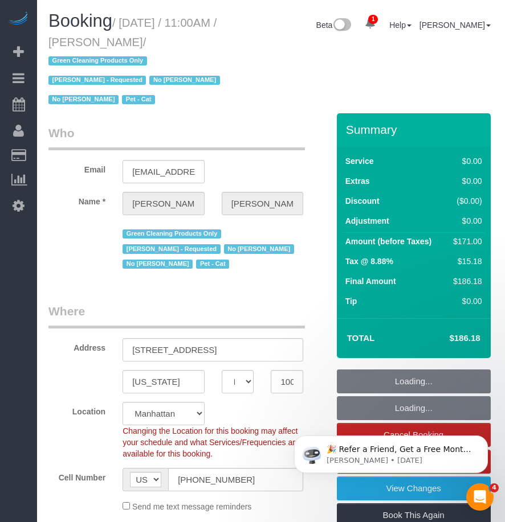
select select "object:1316"
select select "1"
select select "2"
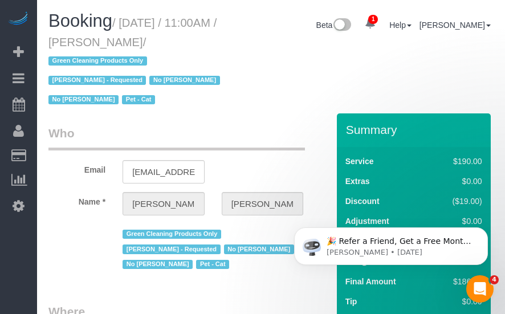
drag, startPoint x: 105, startPoint y: 43, endPoint x: 177, endPoint y: 46, distance: 72.4
click at [177, 46] on small "/ August 23, 2025 / 11:00AM / Carmen Tsang / Green Cleaning Products Only Nasta…" at bounding box center [135, 62] width 175 height 90
copy small "Carmen Tsang"
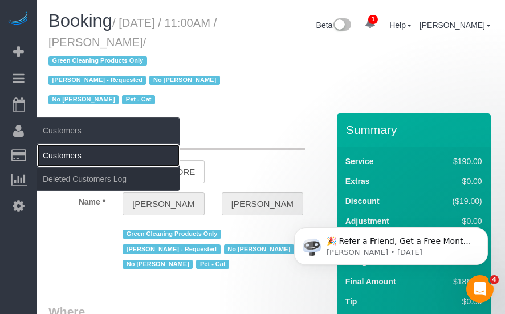
click at [47, 153] on link "Customers" at bounding box center [108, 155] width 142 height 23
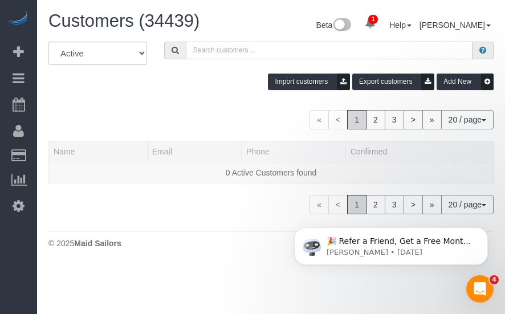
click at [239, 50] on input "text" at bounding box center [329, 51] width 286 height 18
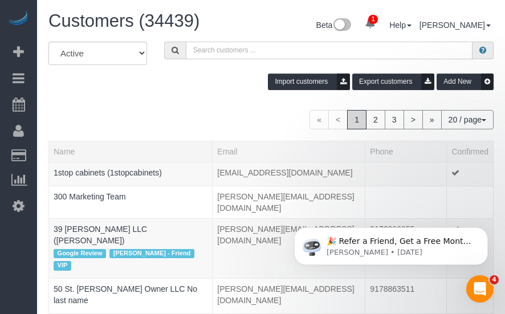
paste input "Carmen Tsang"
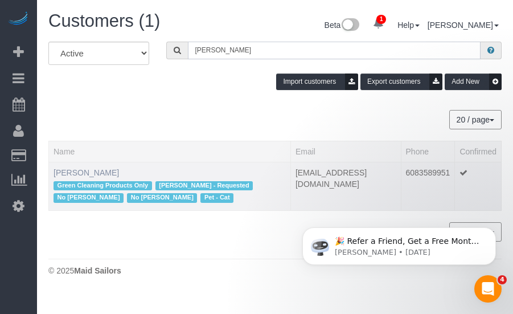
type input "Carmen Tsang"
click at [81, 174] on link "Carmen Tsang" at bounding box center [86, 172] width 65 height 9
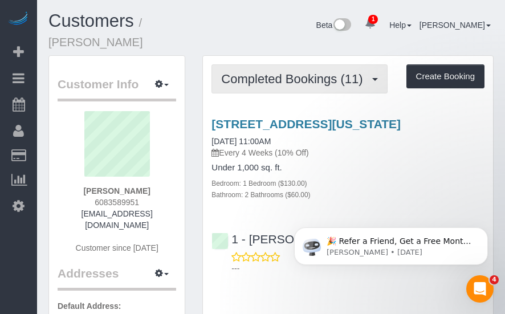
click at [288, 72] on span "Completed Bookings (11)" at bounding box center [294, 79] width 147 height 14
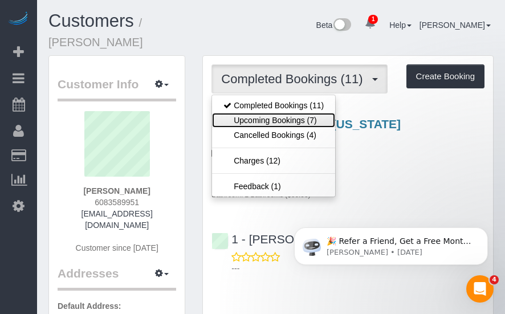
click at [265, 113] on link "Upcoming Bookings (7)" at bounding box center [273, 120] width 123 height 15
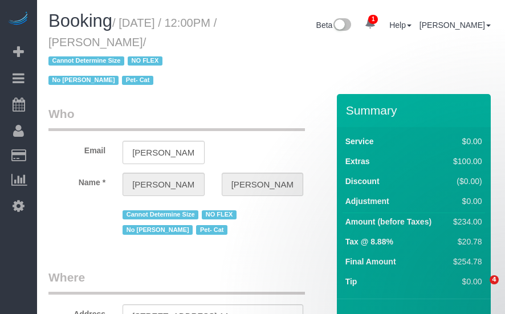
select select "NY"
select select "string:[GEOGRAPHIC_DATA]"
select select "1"
select select "spot1"
select select "number:89"
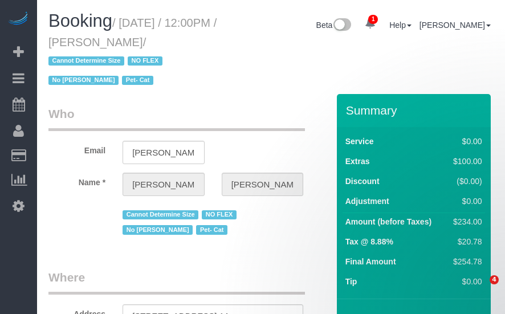
select select "number:90"
select select "number:14"
select select "number:5"
select select "object:1338"
select select "string:stripe-pm_1QLvt54VGloSiKo7dC2NJORx"
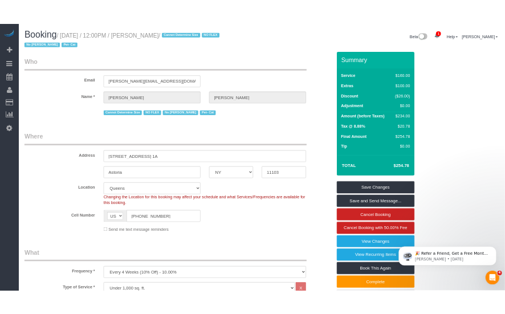
scroll to position [114, 0]
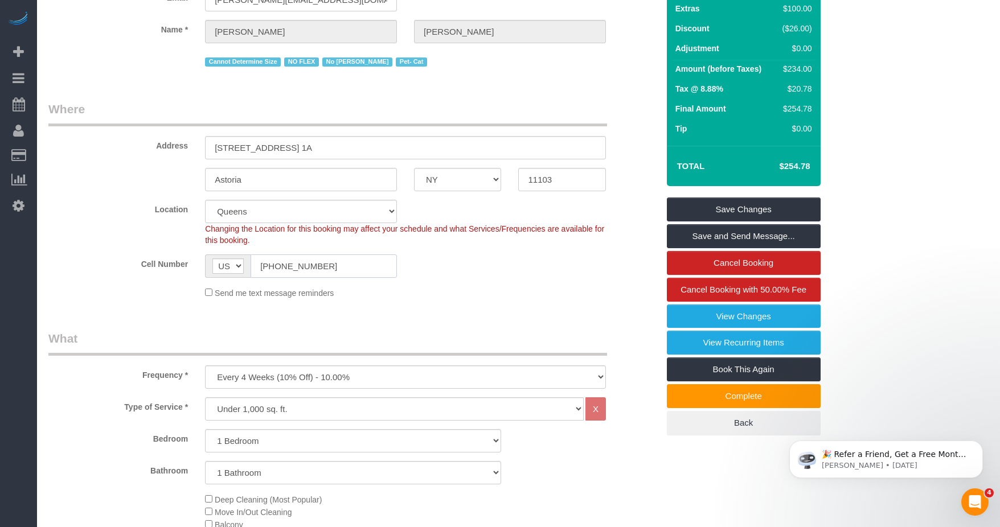
click at [307, 268] on input "[PHONE_NUMBER]" at bounding box center [324, 266] width 146 height 23
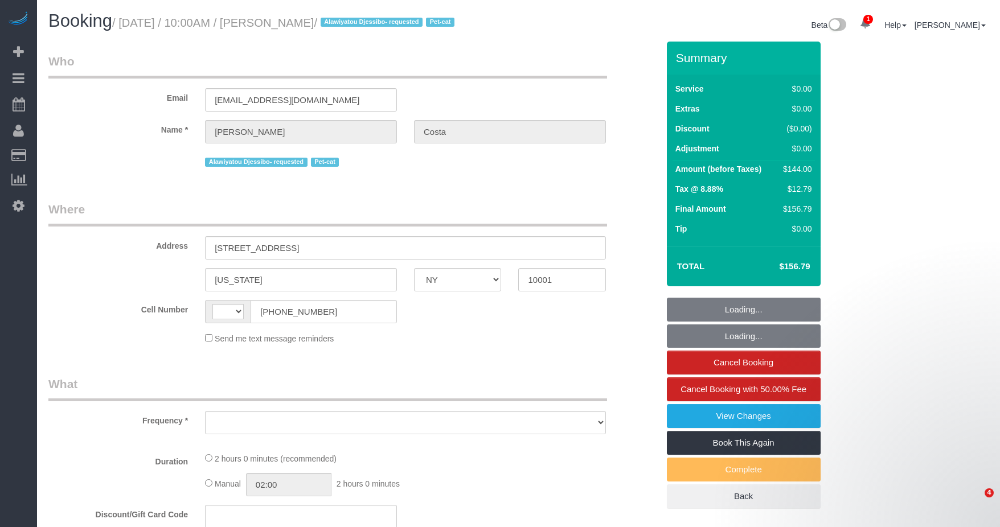
select select "NY"
select select "1"
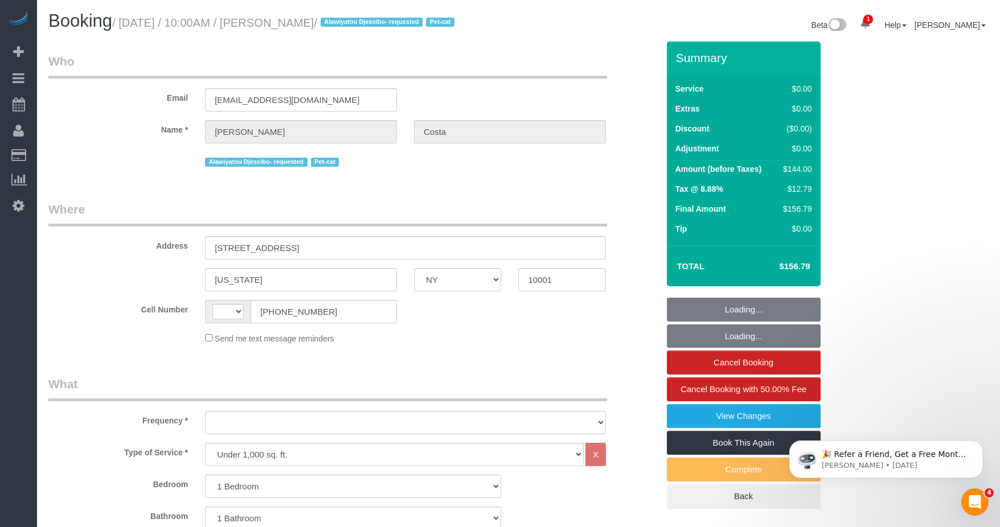
select select "string:[GEOGRAPHIC_DATA]"
select select "object:742"
select select "number:57"
select select "number:90"
select select "number:14"
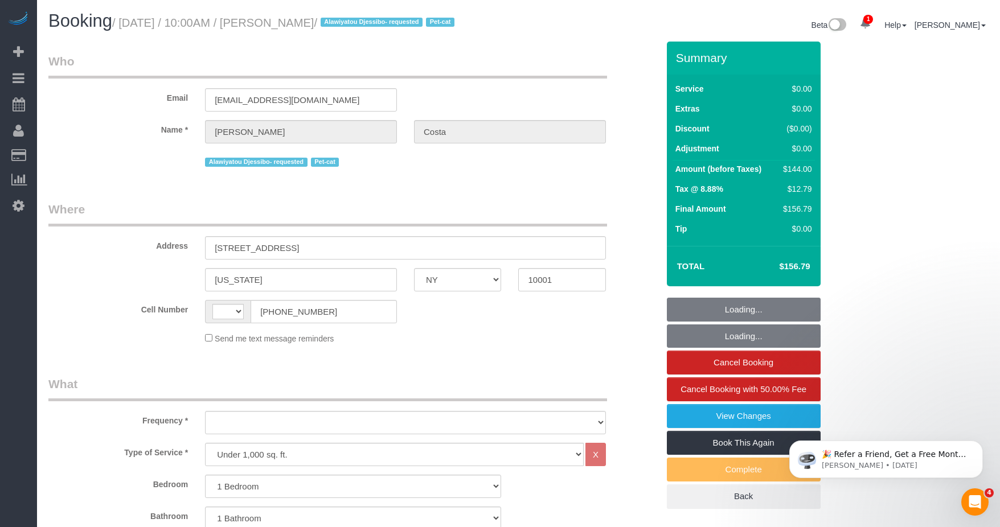
select select "number:5"
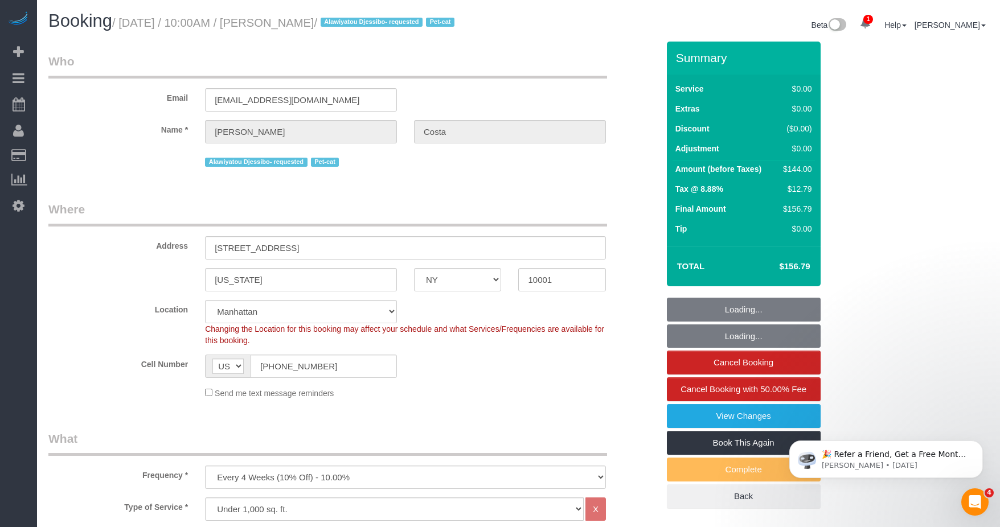
select select "string:stripe-pm_1M6HNe4VGloSiKo7jNum2KDA"
select select "spot1"
select select "object:1312"
select select "1"
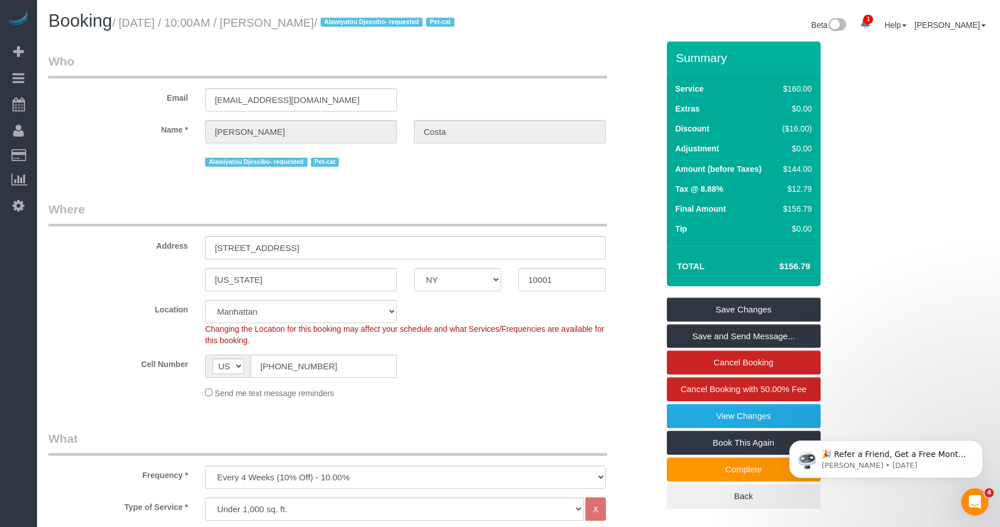
drag, startPoint x: 268, startPoint y: 20, endPoint x: 336, endPoint y: 20, distance: 67.8
click at [336, 20] on small "/ [DATE] / 10:00AM / [PERSON_NAME] / [PERSON_NAME]- requested Pet-cat" at bounding box center [285, 23] width 346 height 13
copy small "[PERSON_NAME]"
drag, startPoint x: 275, startPoint y: 23, endPoint x: 334, endPoint y: 27, distance: 58.8
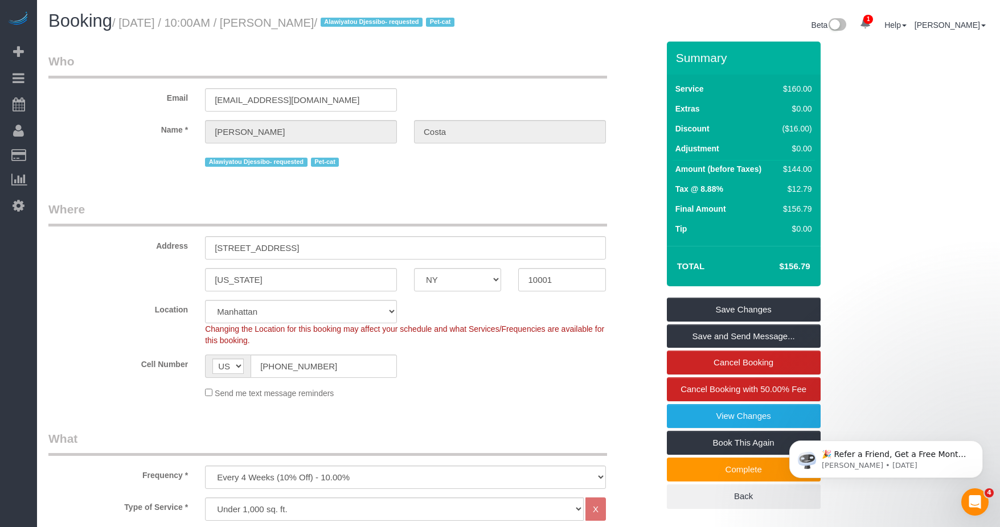
click at [335, 25] on small "/ [DATE] / 10:00AM / [PERSON_NAME] / [PERSON_NAME]- requested Pet-cat" at bounding box center [285, 23] width 346 height 13
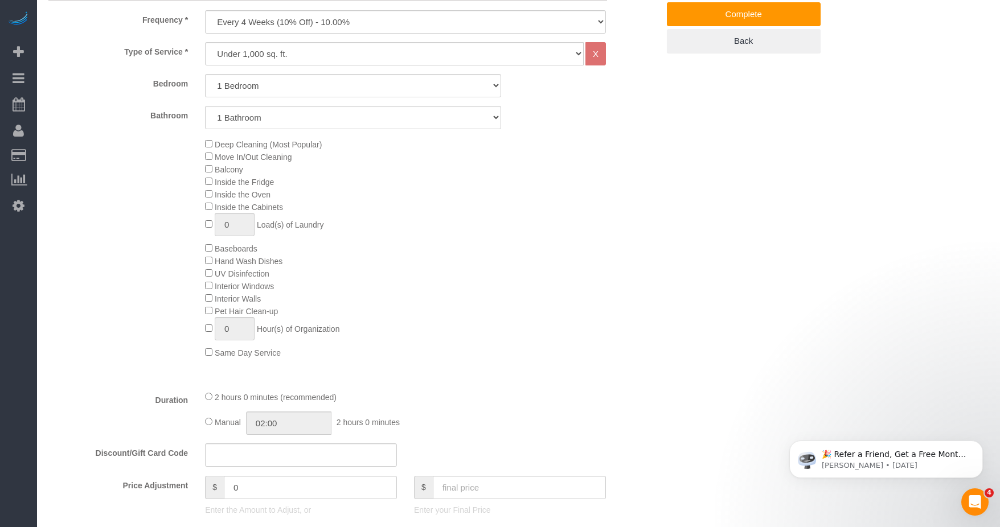
scroll to position [512, 0]
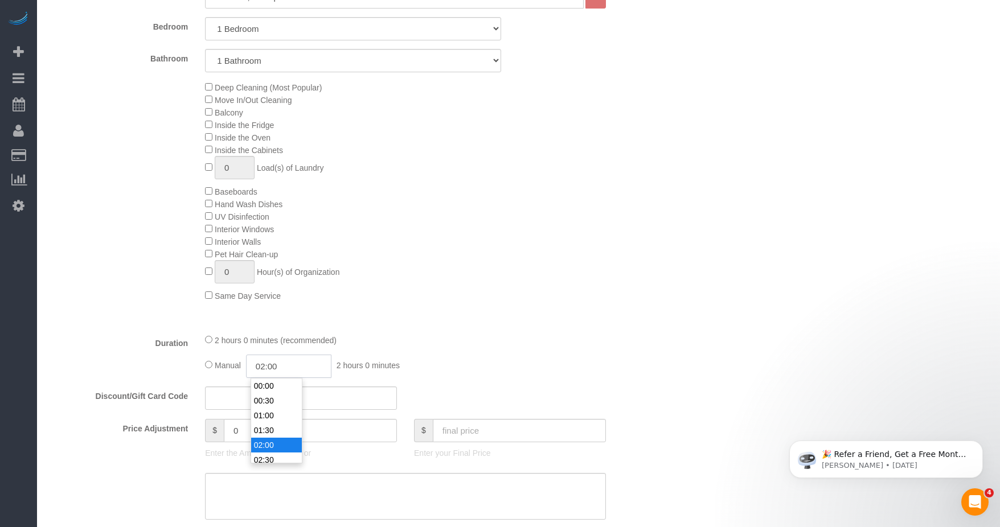
click at [296, 366] on input "02:00" at bounding box center [288, 366] width 85 height 23
type input "03:00"
click at [273, 425] on li "03:00" at bounding box center [276, 430] width 51 height 15
select select "spot42"
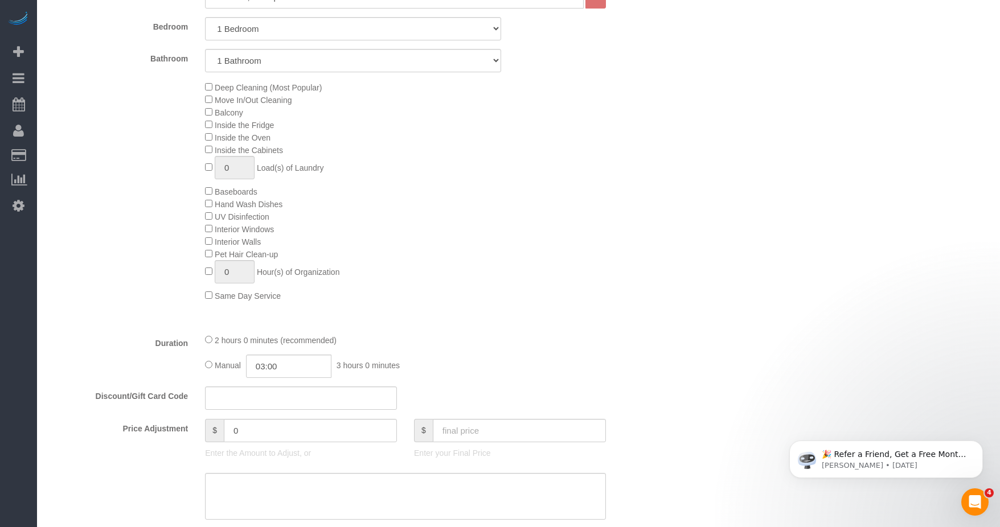
click at [474, 341] on div "2 hours 0 minutes (recommended)" at bounding box center [405, 340] width 401 height 13
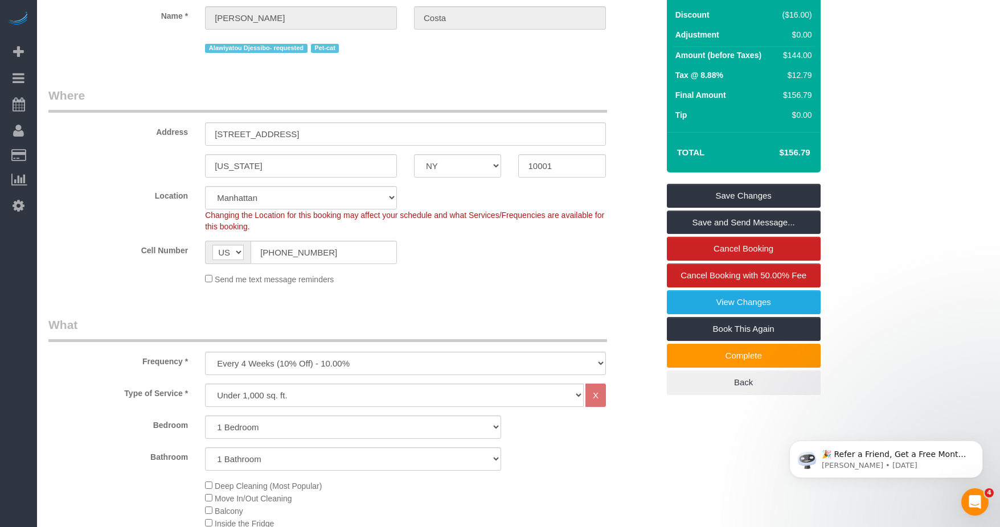
scroll to position [0, 0]
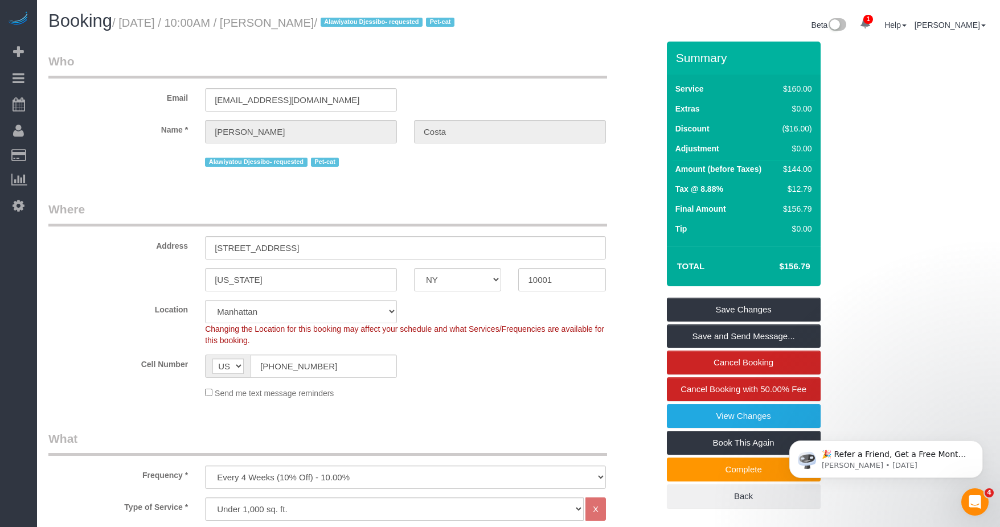
drag, startPoint x: 277, startPoint y: 19, endPoint x: 317, endPoint y: 18, distance: 39.3
click at [319, 18] on small "/ [DATE] / 10:00AM / [PERSON_NAME] / [PERSON_NAME]- requested Pet-cat" at bounding box center [285, 23] width 346 height 13
drag, startPoint x: 317, startPoint y: 18, endPoint x: 292, endPoint y: 23, distance: 25.6
click at [292, 23] on small "/ [DATE] / 10:00AM / [PERSON_NAME] / [PERSON_NAME]- requested Pet-cat" at bounding box center [285, 23] width 346 height 13
drag, startPoint x: 272, startPoint y: 22, endPoint x: 334, endPoint y: 24, distance: 62.1
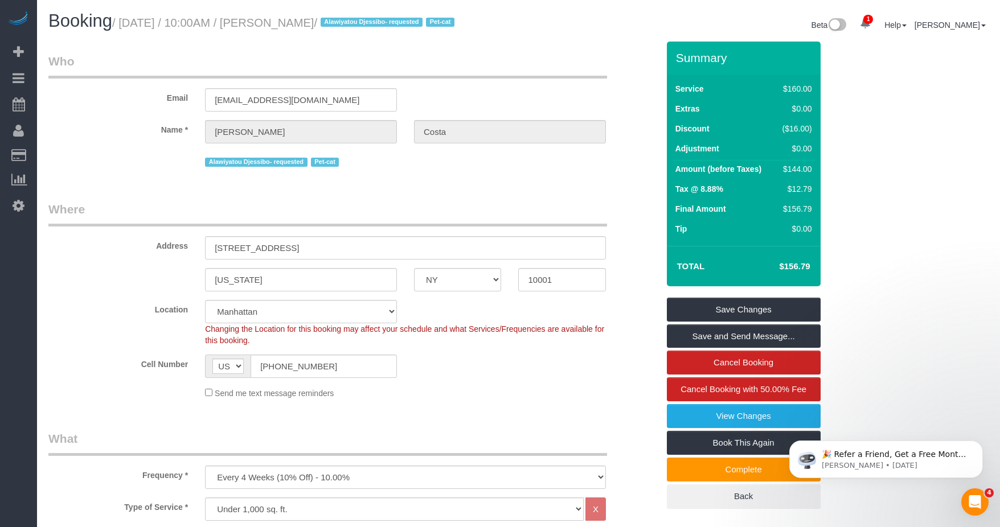
click at [334, 24] on small "/ [DATE] / 10:00AM / [PERSON_NAME] / [PERSON_NAME]- requested Pet-cat" at bounding box center [285, 23] width 346 height 13
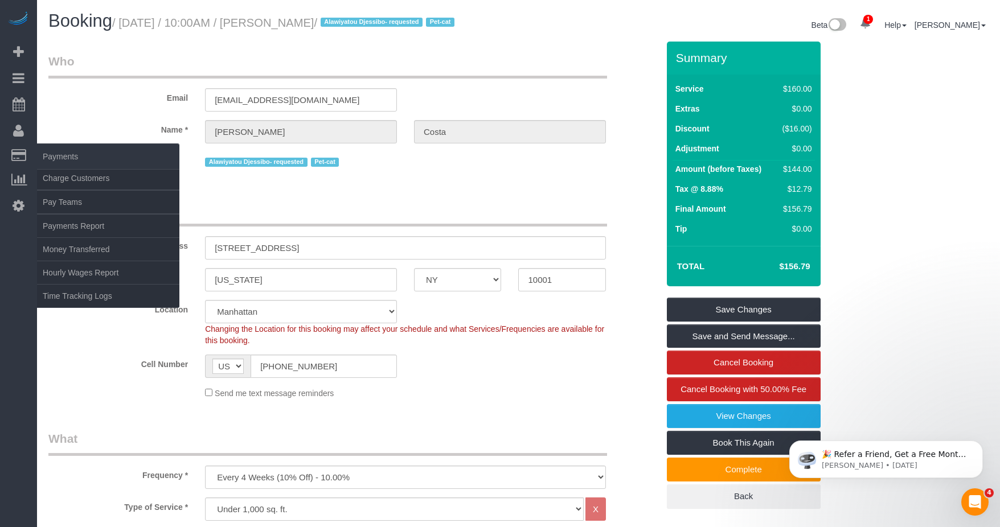
copy small "[PERSON_NAME]"
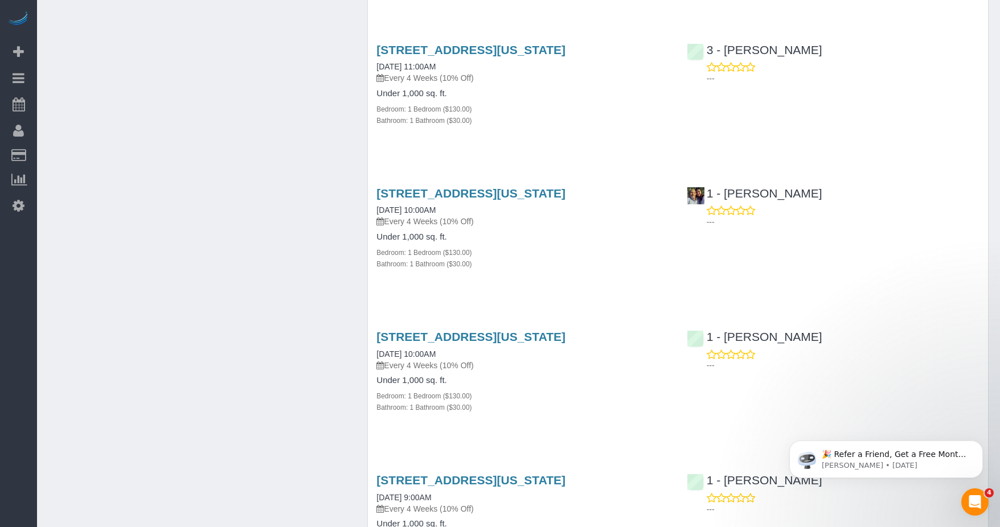
scroll to position [968, 0]
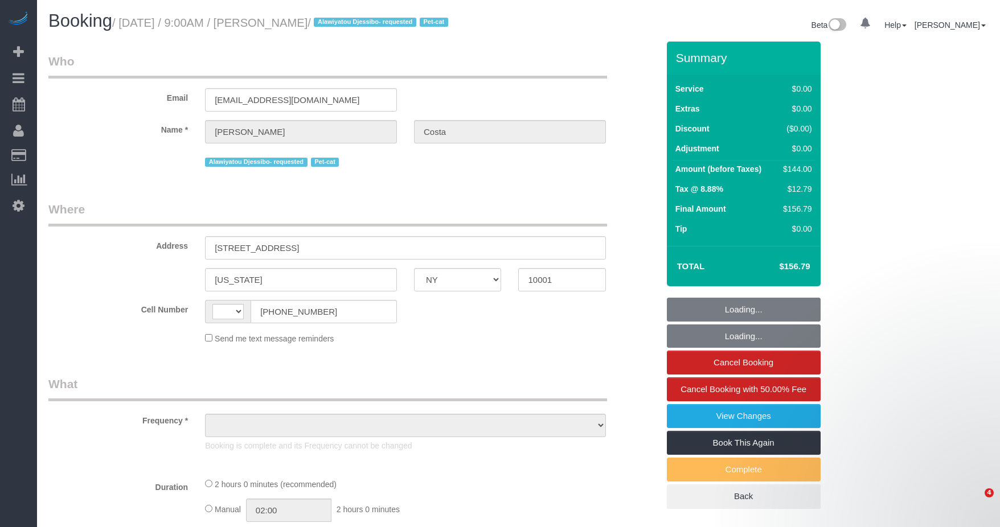
select select "NY"
select select "string:[GEOGRAPHIC_DATA]"
select select "object:386"
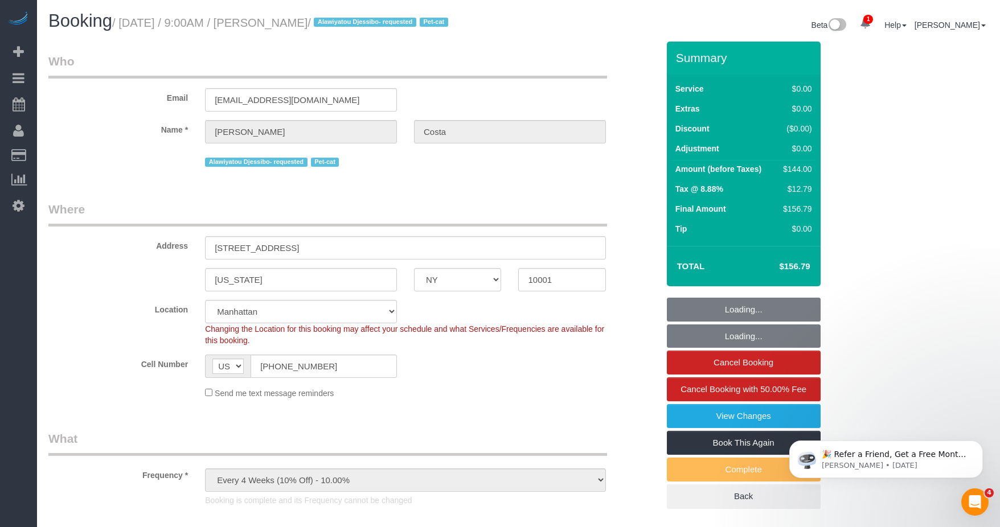
select select "string:stripe-pm_1M6HNe4VGloSiKo7jNum2KDA"
select select "1"
select select "number:89"
select select "number:90"
select select "number:14"
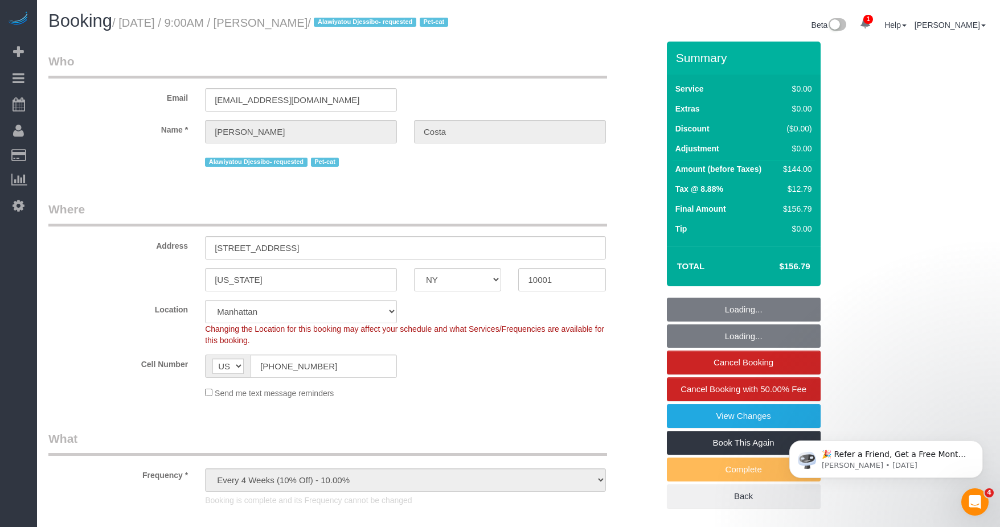
select select "number:5"
select select "object:1319"
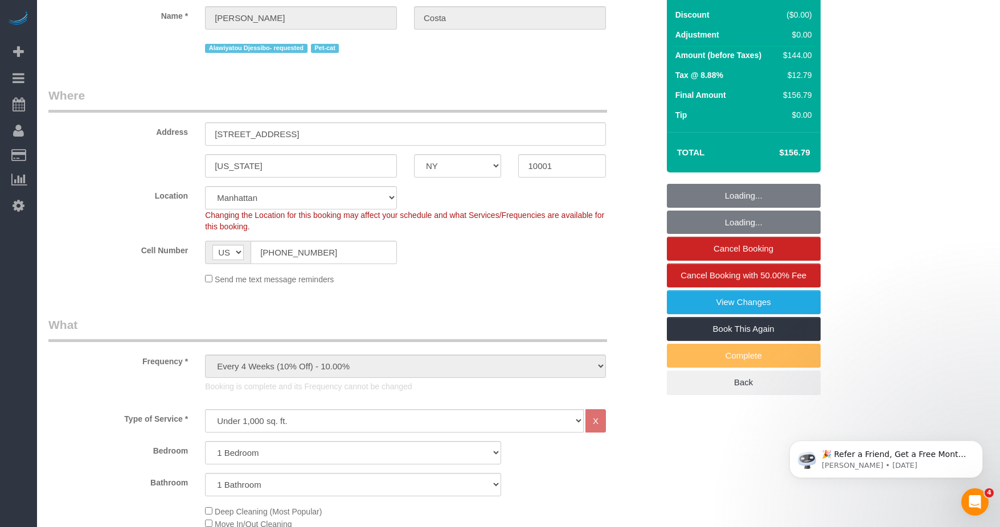
select select "spot1"
select select "1"
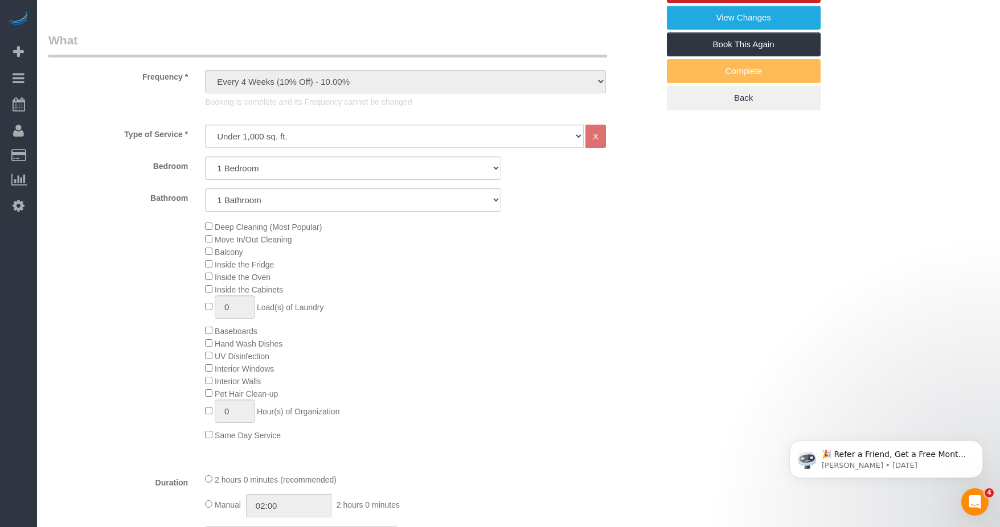
scroll to position [456, 0]
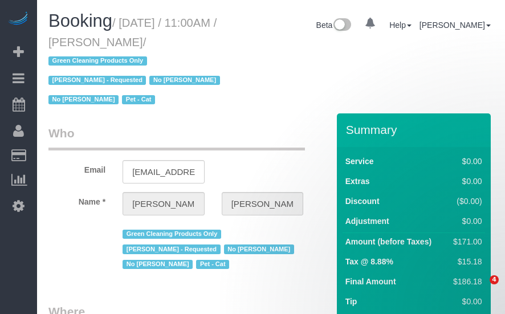
select select "NY"
select select "number:89"
select select "number:90"
select select "number:14"
select select "number:5"
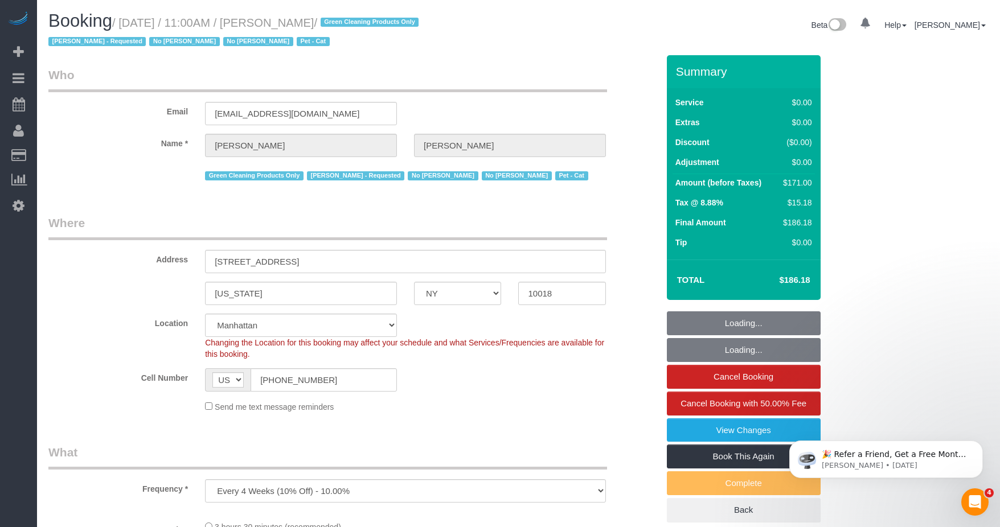
select select "string:stripe-pm_1N747P4VGloSiKo741cZNSX2"
select select "object:794"
select select "spot1"
select select "1"
select select "2"
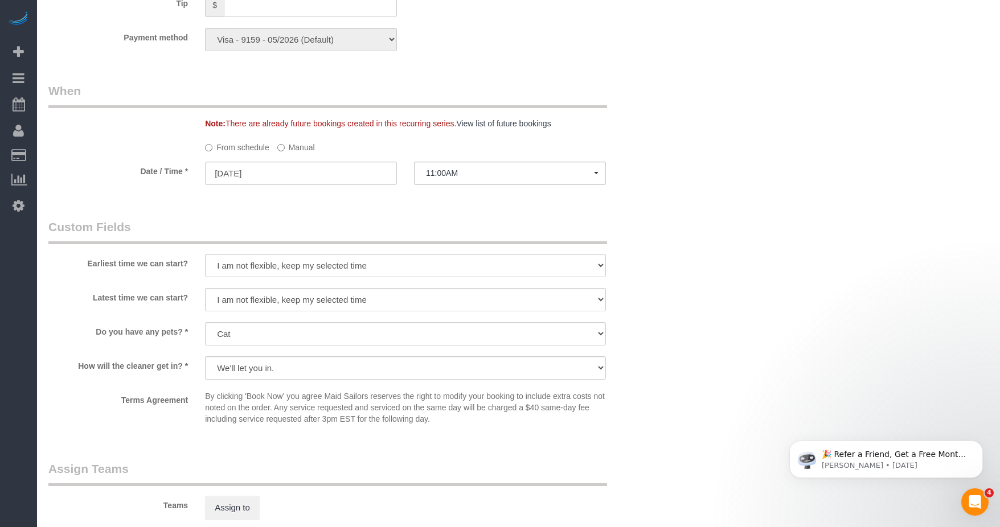
scroll to position [968, 0]
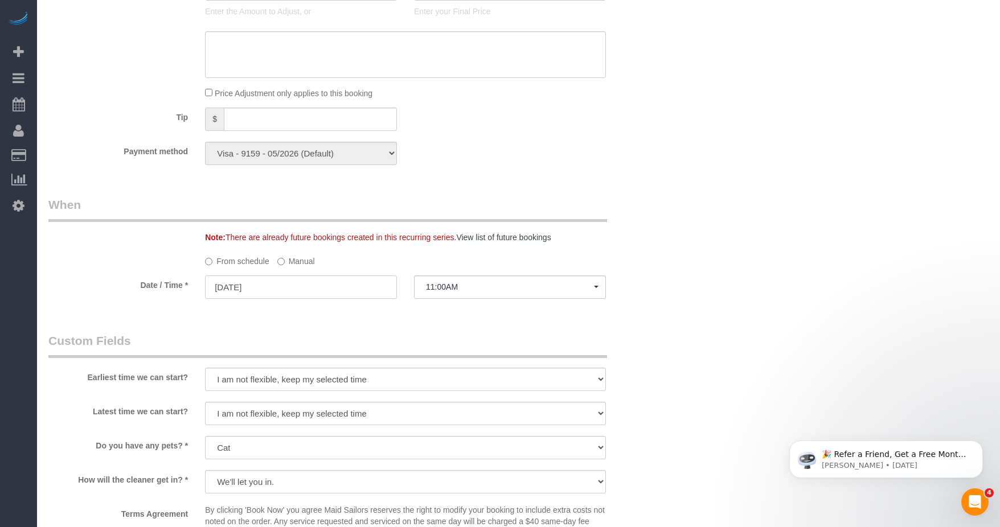
click at [268, 282] on input "08/23/2025" at bounding box center [301, 287] width 192 height 23
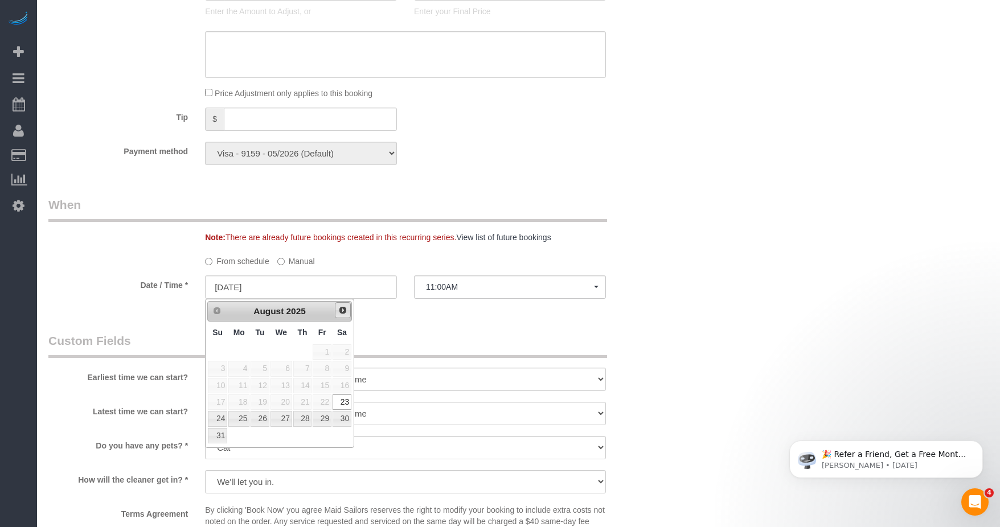
click at [345, 310] on span "Next" at bounding box center [342, 310] width 9 height 9
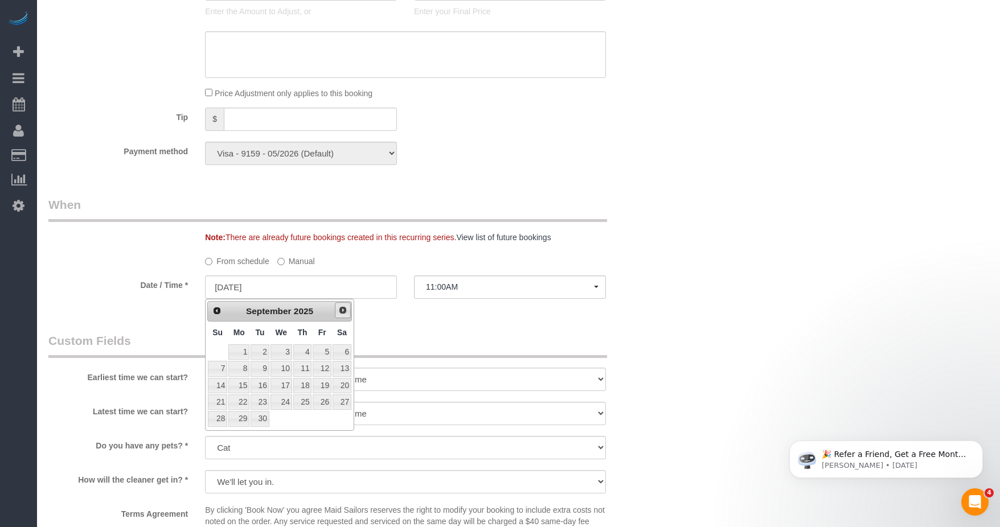
click at [345, 310] on span "Next" at bounding box center [342, 310] width 9 height 9
click at [283, 313] on link "15" at bounding box center [281, 385] width 22 height 15
type input "10/15/2025"
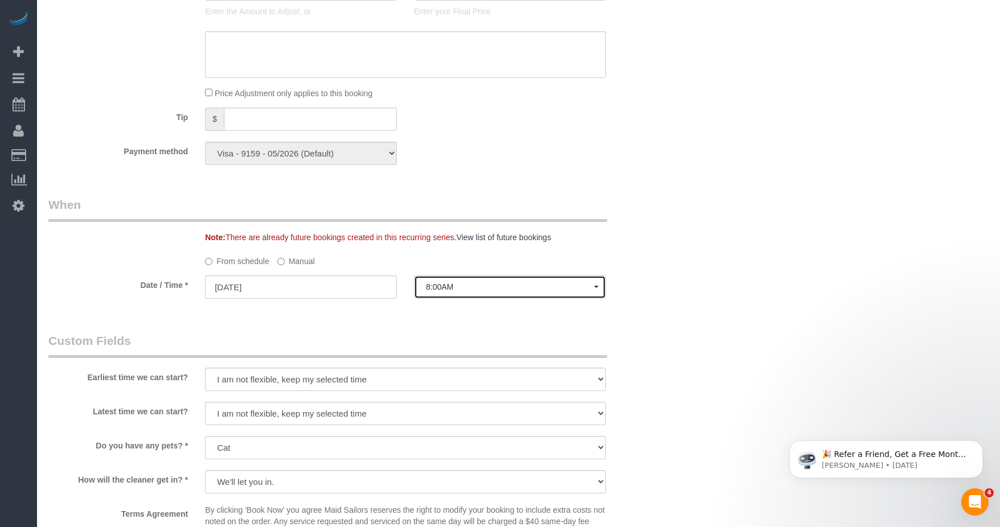
click at [469, 288] on span "8:00AM" at bounding box center [510, 286] width 168 height 9
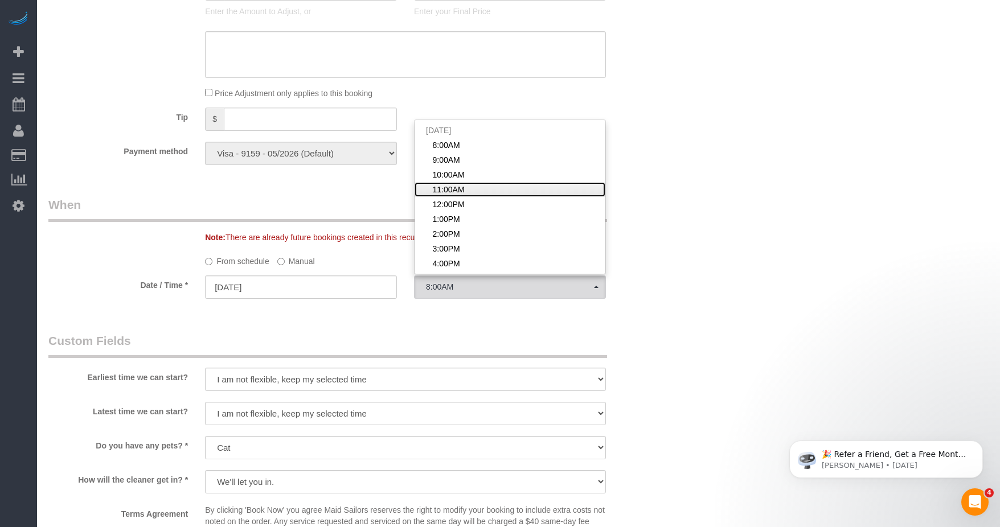
click at [469, 192] on link "11:00AM" at bounding box center [510, 189] width 191 height 15
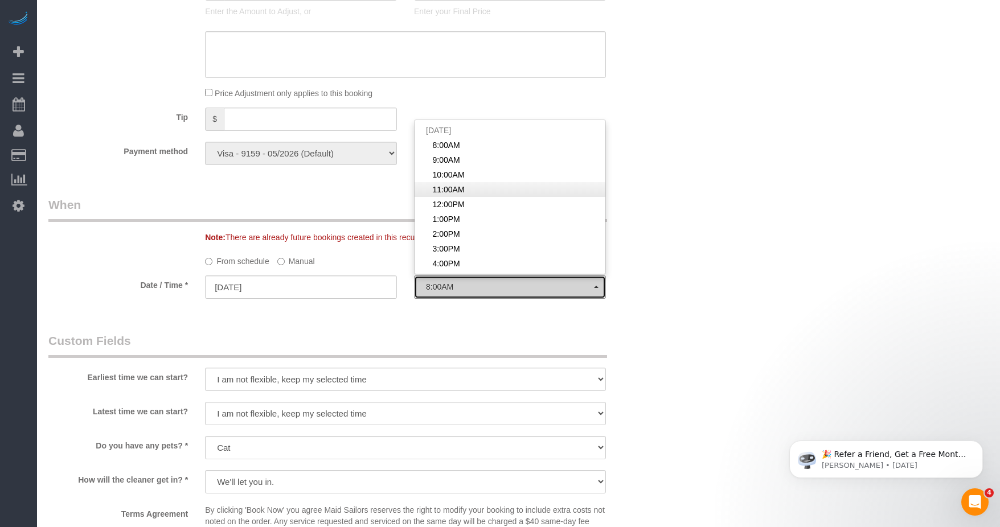
select select "spot57"
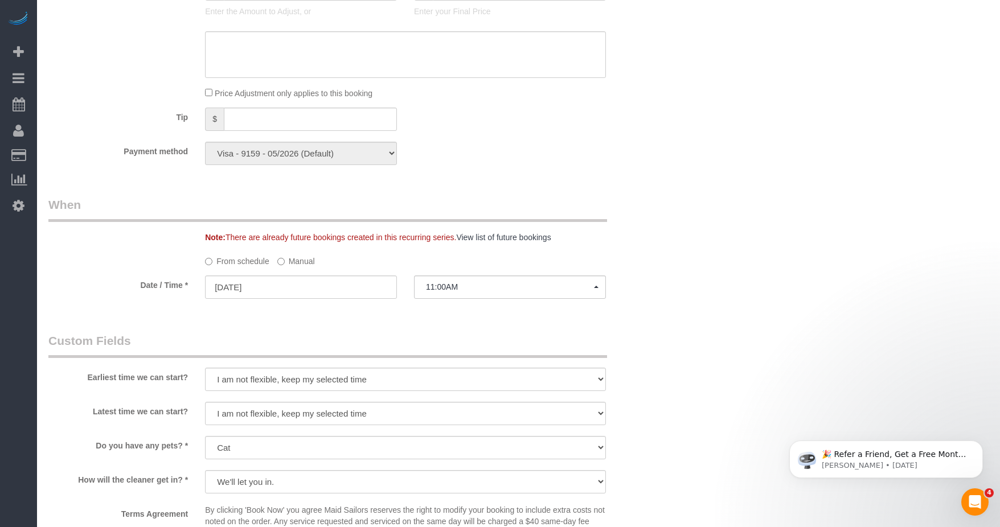
click at [504, 265] on div "Who Email nightmare4787@msn.com Name * Carmen Tsang Green Cleaning Products Onl…" at bounding box center [518, 44] width 940 height 1914
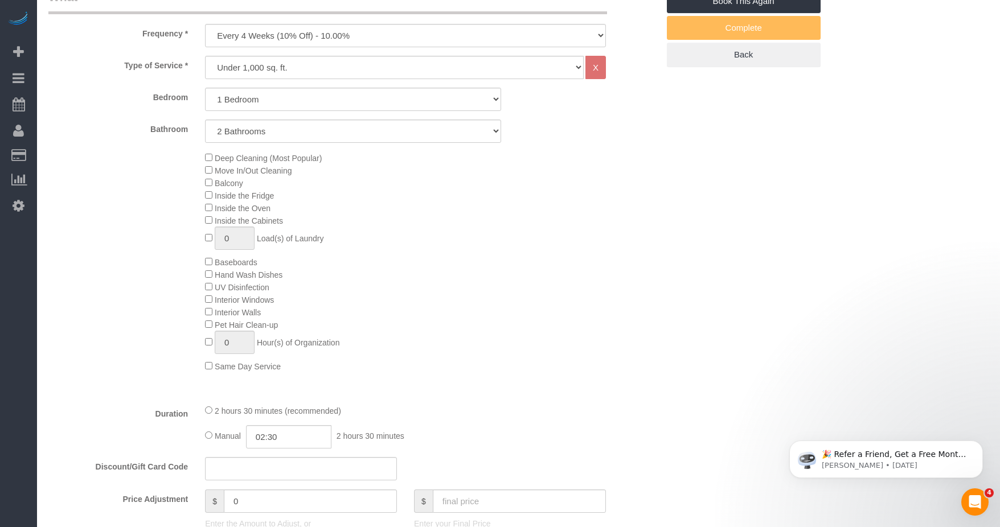
scroll to position [285, 0]
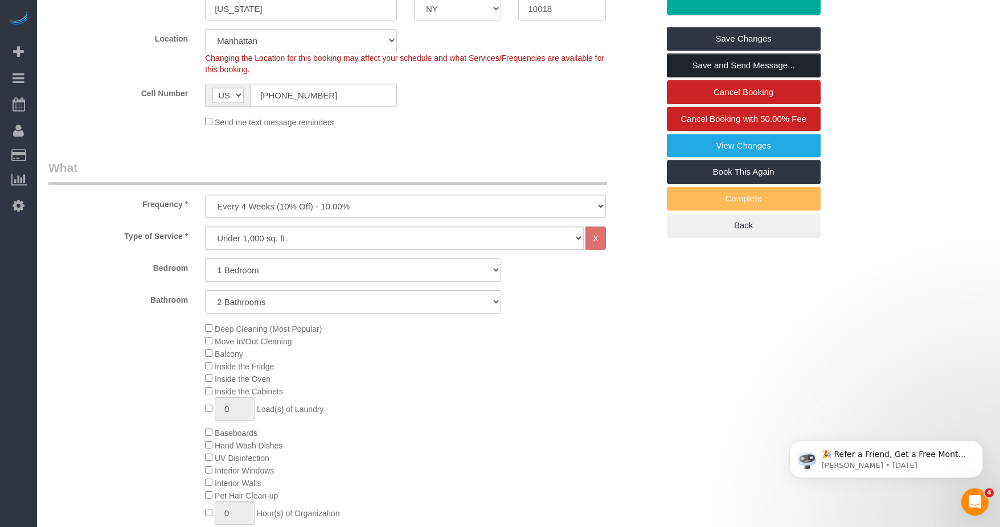
click at [504, 61] on link "Save and Send Message..." at bounding box center [744, 66] width 154 height 24
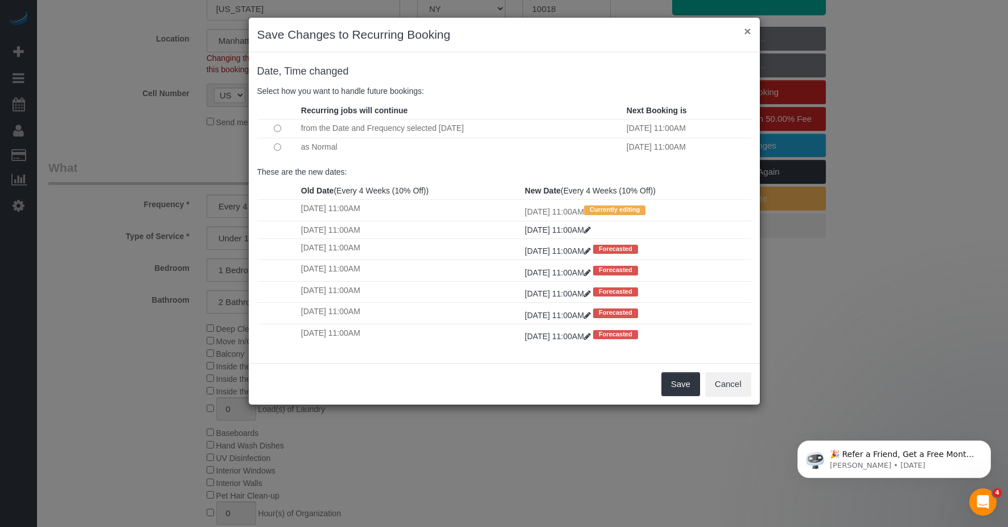
click at [504, 33] on button "×" at bounding box center [747, 31] width 7 height 12
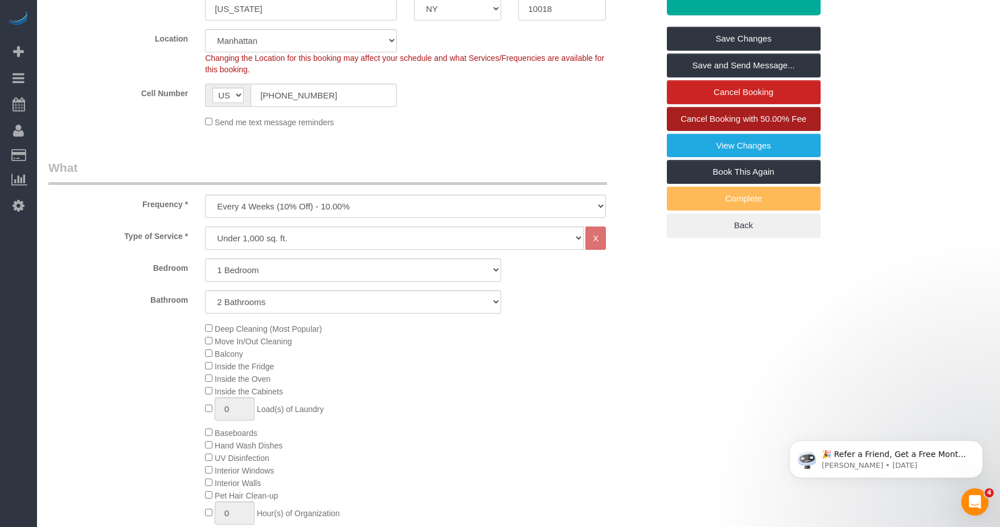
click at [504, 123] on span "Cancel Booking with 50.00% Fee" at bounding box center [743, 119] width 126 height 10
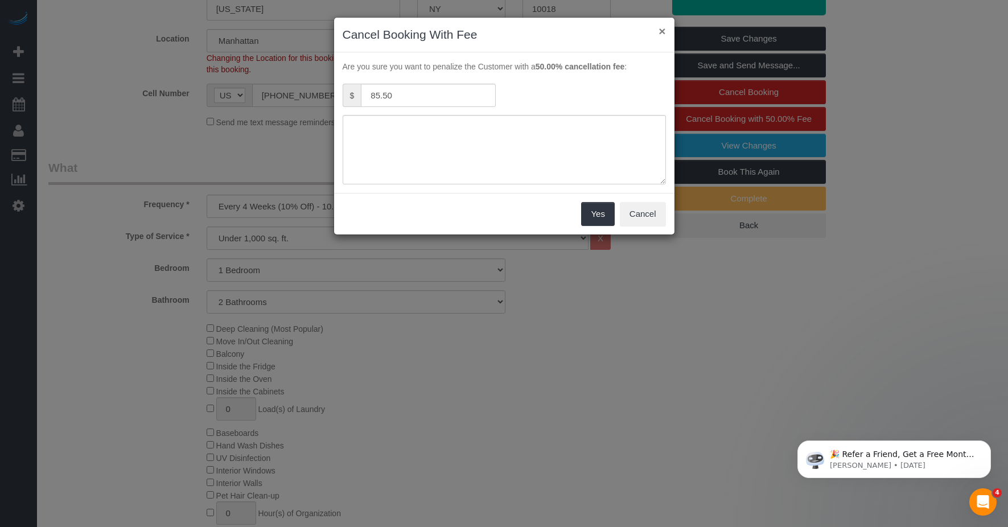
click at [504, 31] on button "×" at bounding box center [662, 31] width 7 height 12
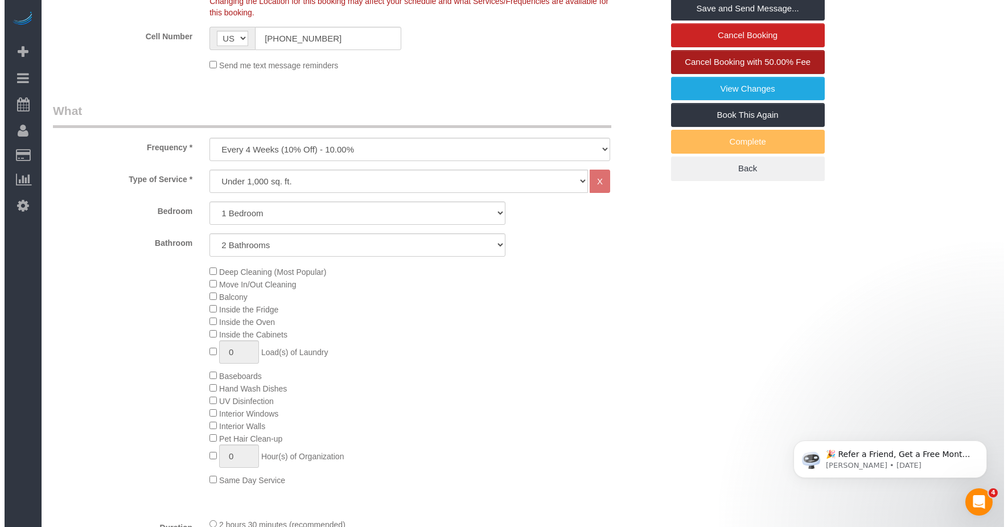
scroll to position [171, 0]
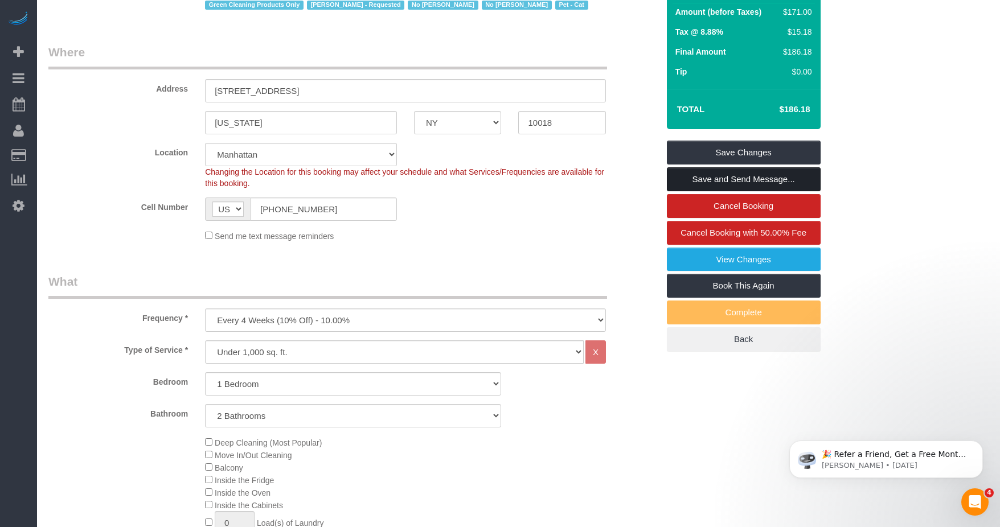
click at [504, 181] on link "Save and Send Message..." at bounding box center [744, 179] width 154 height 24
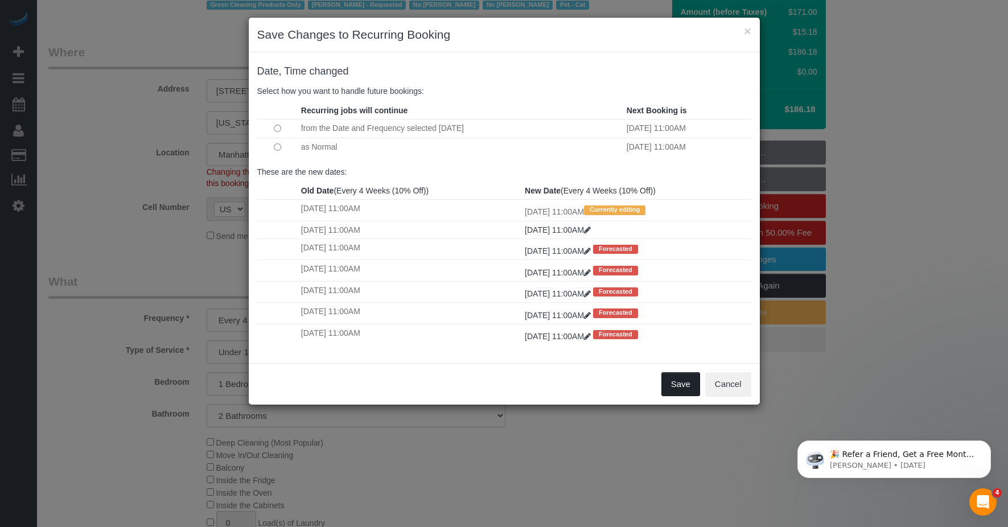
click at [504, 313] on button "Save" at bounding box center [681, 384] width 39 height 24
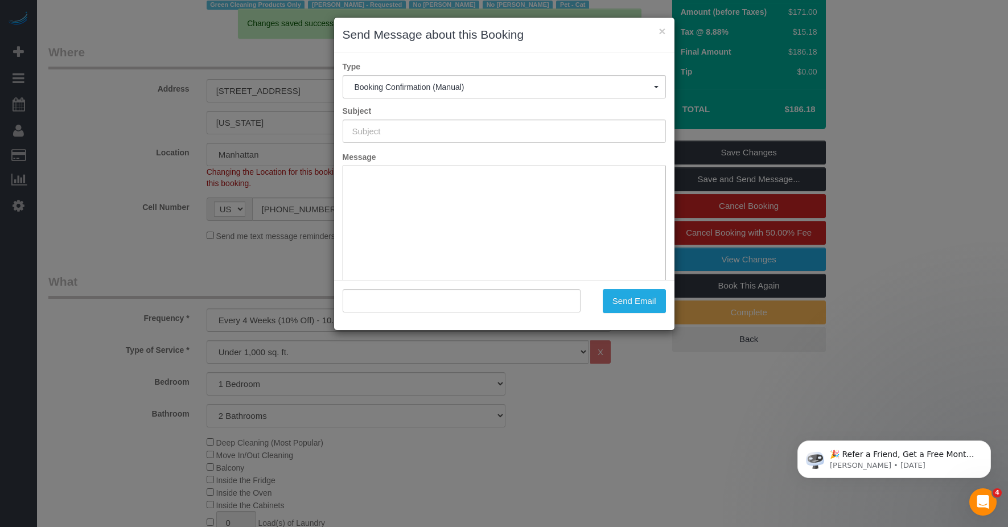
type input "Cleaning Confirmed for 10/15/2025 at 11:00am"
type input ""Carmen Tsang" <nightmare4787@msn.com>"
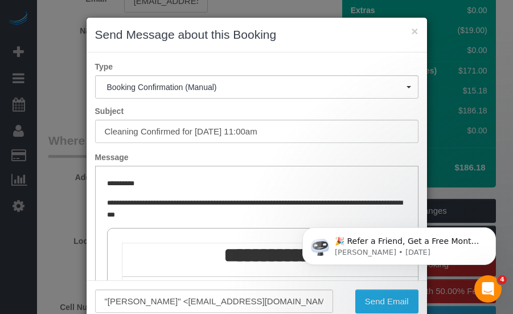
scroll to position [57, 0]
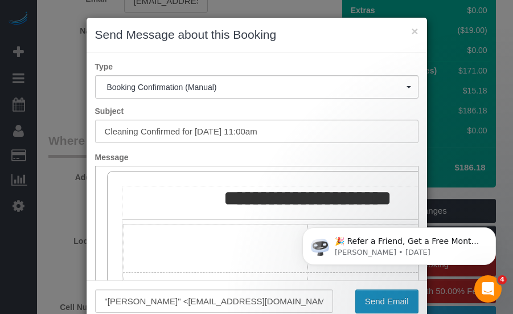
click at [376, 299] on button "Send Email" at bounding box center [386, 301] width 63 height 24
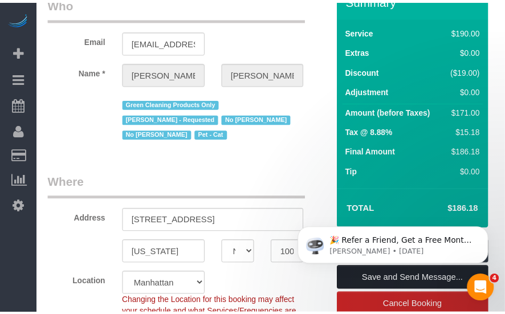
scroll to position [212, 0]
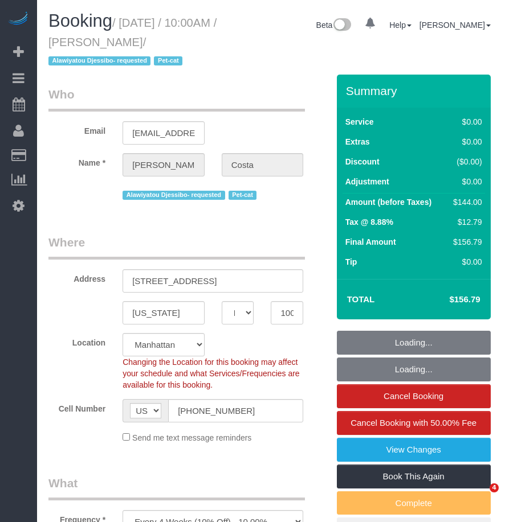
select select "NY"
select select "number:57"
select select "number:90"
select select "number:14"
select select "number:5"
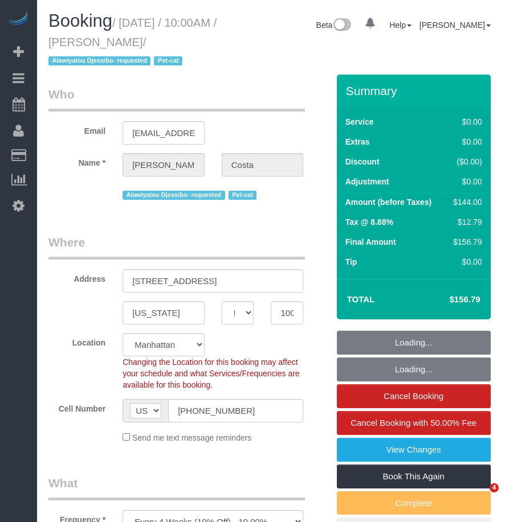
select select "object:1312"
select select "1"
select select "spot1"
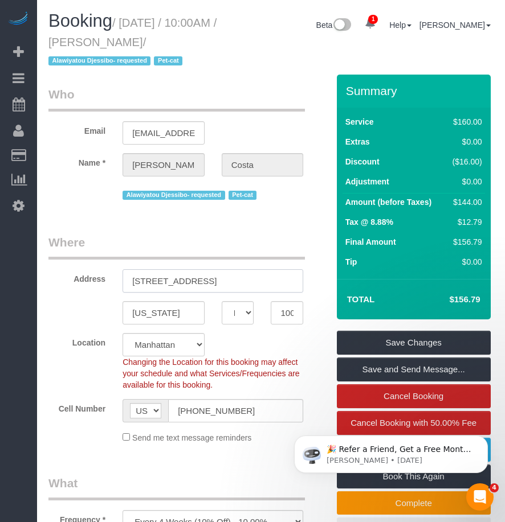
drag, startPoint x: 223, startPoint y: 282, endPoint x: 125, endPoint y: 282, distance: 98.5
click at [125, 282] on input "[STREET_ADDRESS]" at bounding box center [212, 280] width 181 height 23
click at [274, 315] on input "10001" at bounding box center [286, 312] width 32 height 23
